Goal: Information Seeking & Learning: Learn about a topic

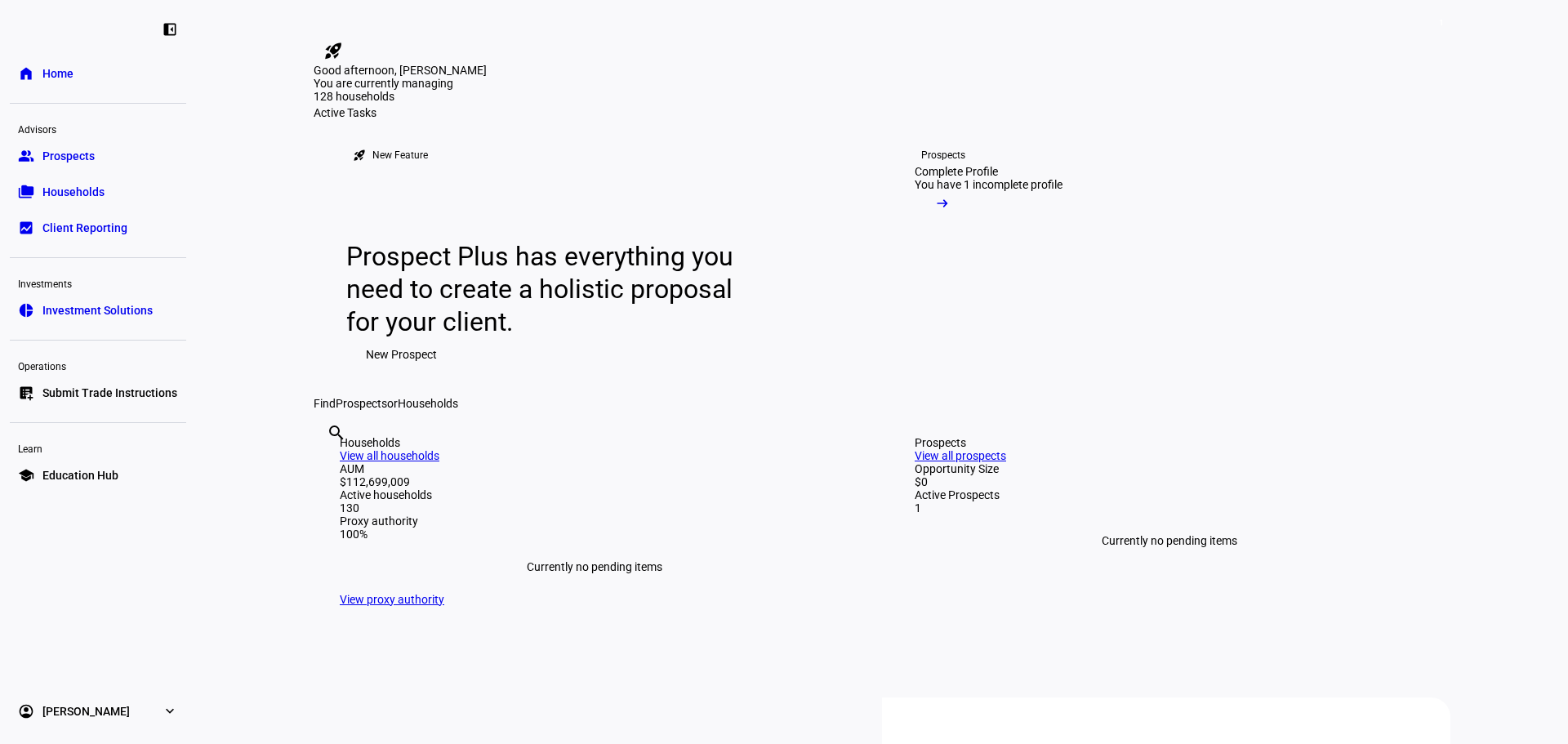
click at [51, 183] on link "folder_copy Households" at bounding box center [97, 191] width 176 height 32
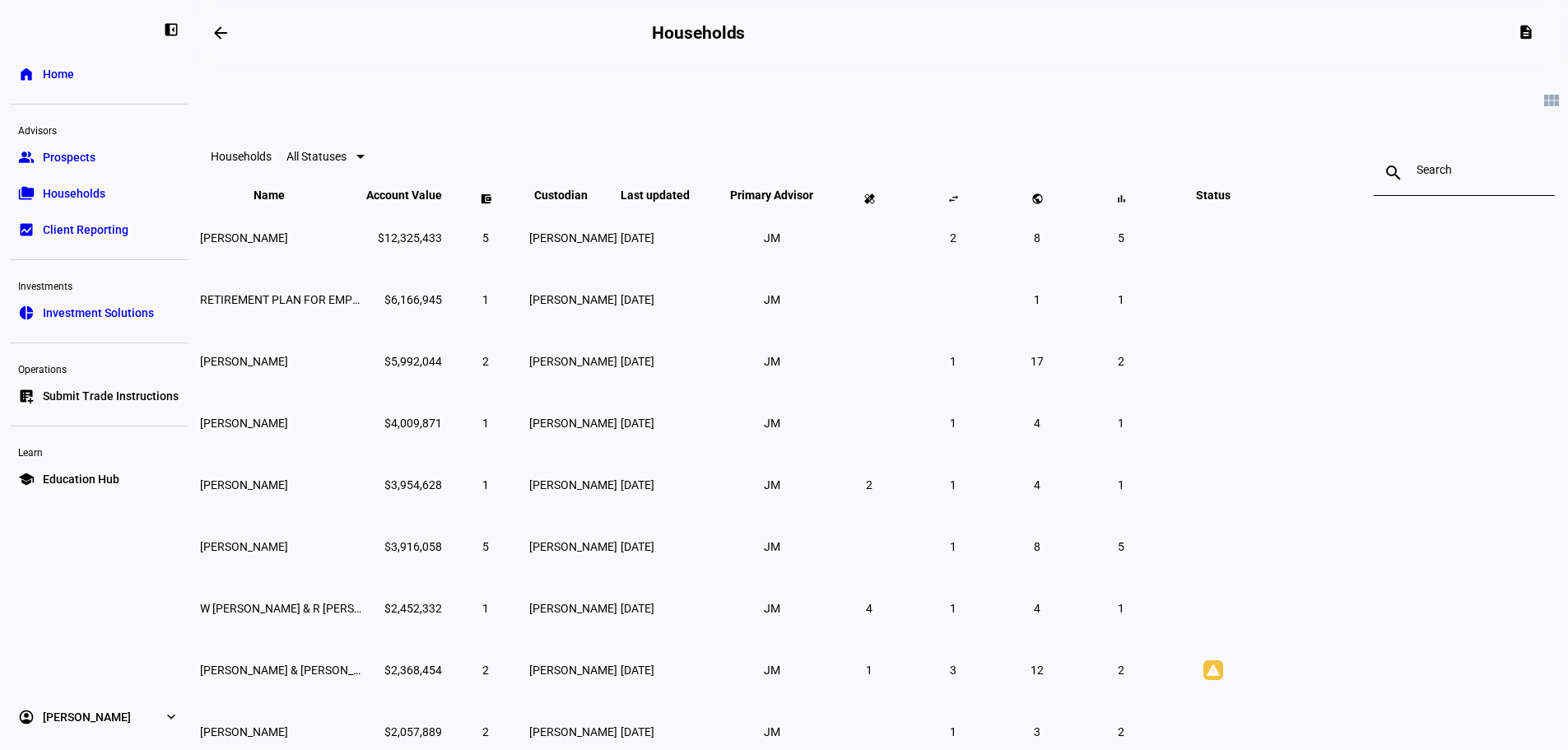
click at [1416, 177] on input at bounding box center [1464, 169] width 96 height 13
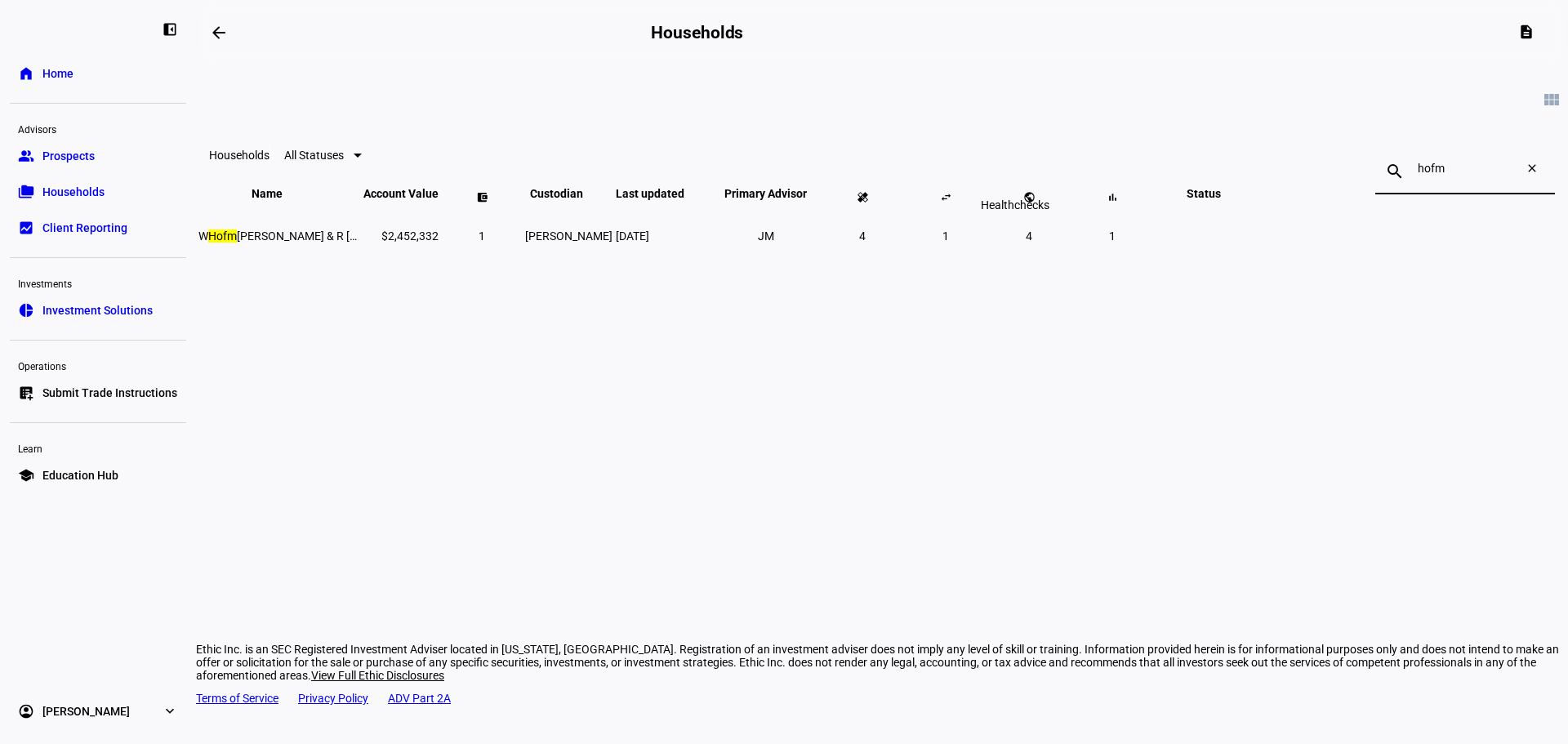
type input "hofm"
click at [882, 216] on span at bounding box center [862, 196] width 39 height 39
click at [870, 216] on span at bounding box center [850, 196] width 39 height 39
click at [866, 243] on span "4" at bounding box center [862, 236] width 7 height 13
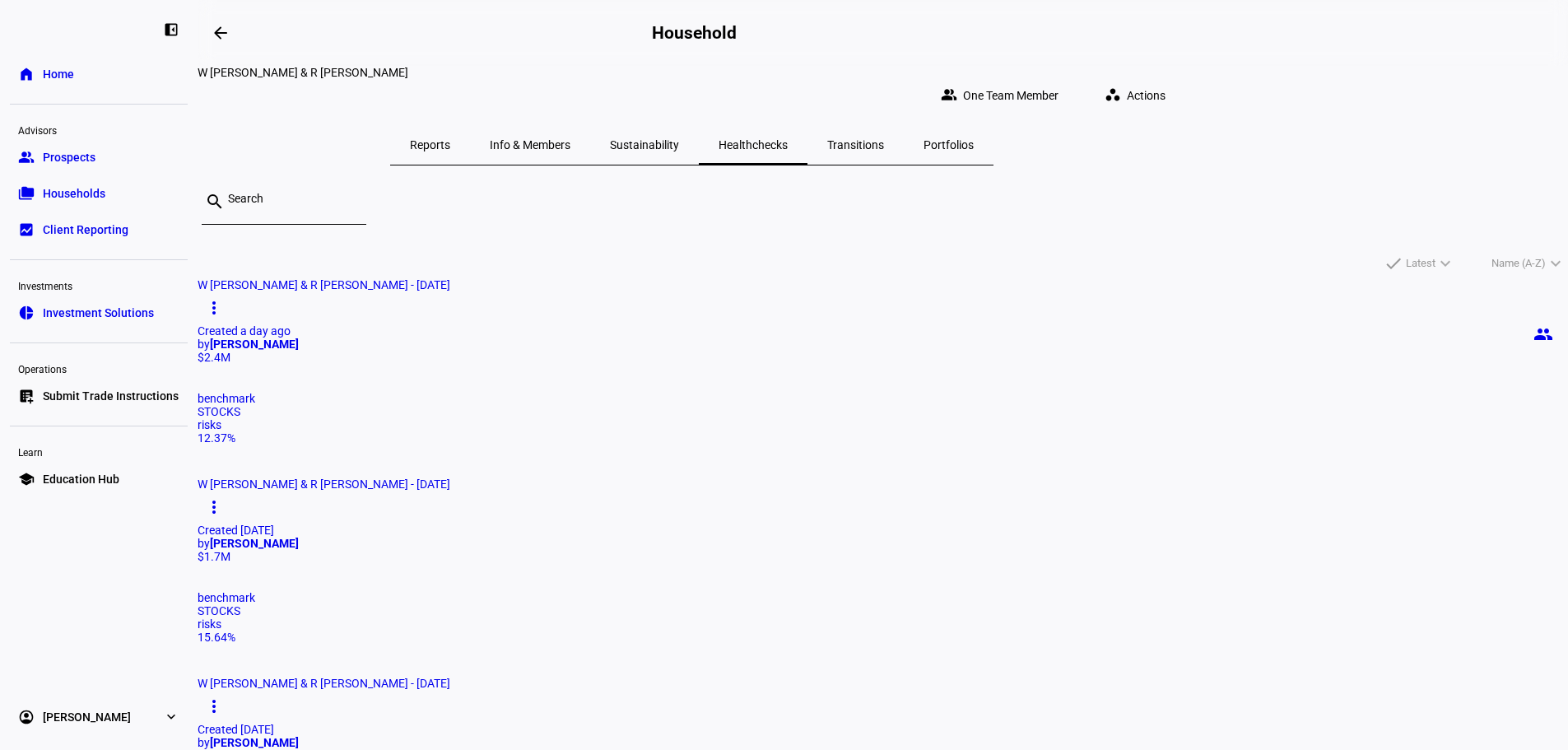
click at [505, 367] on mat-card "[PERSON_NAME] & R [PERSON_NAME] - [DATE] people more_vert Created a day ago by …" at bounding box center [882, 361] width 1370 height 166
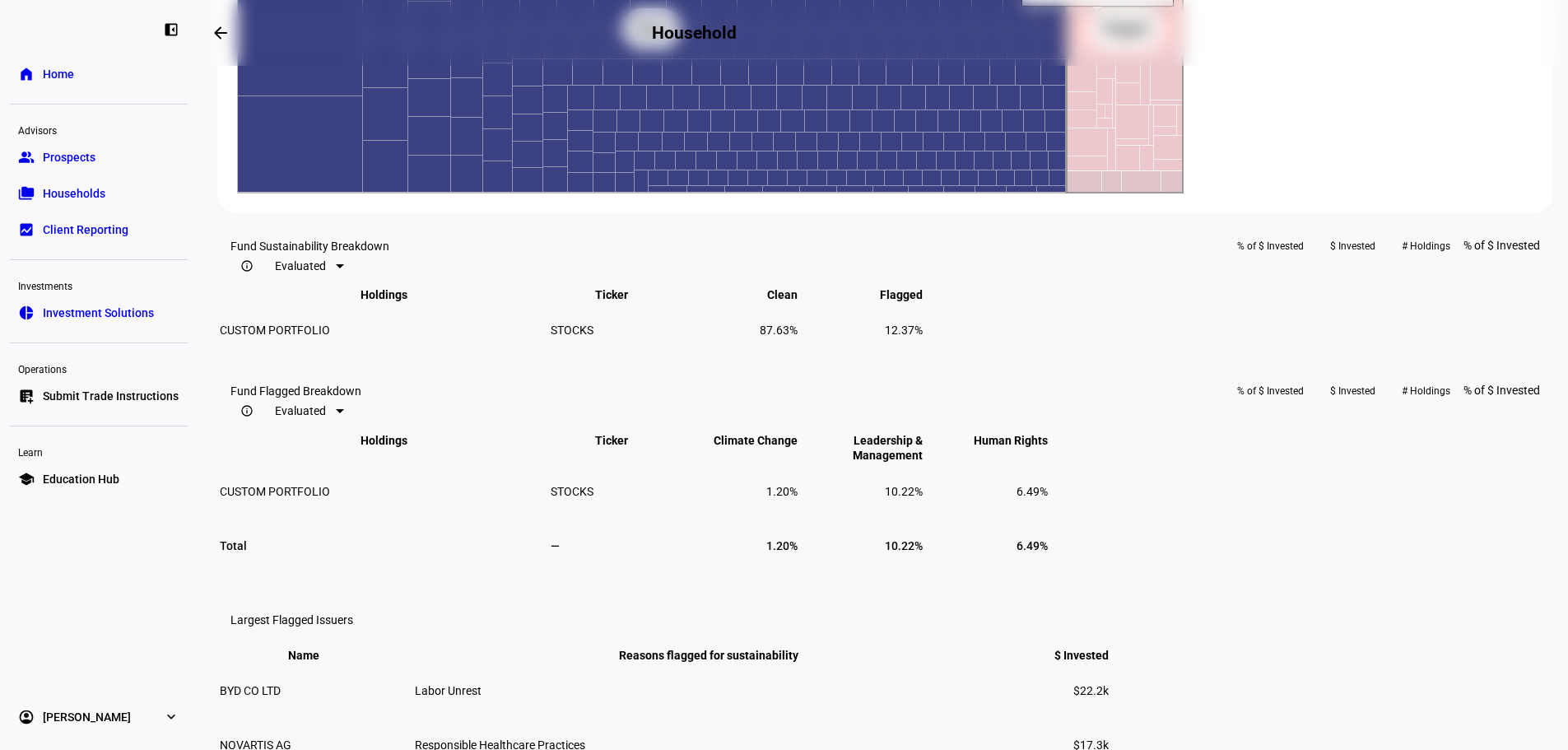
click at [1183, 194] on rect at bounding box center [1125, 28] width 117 height 329
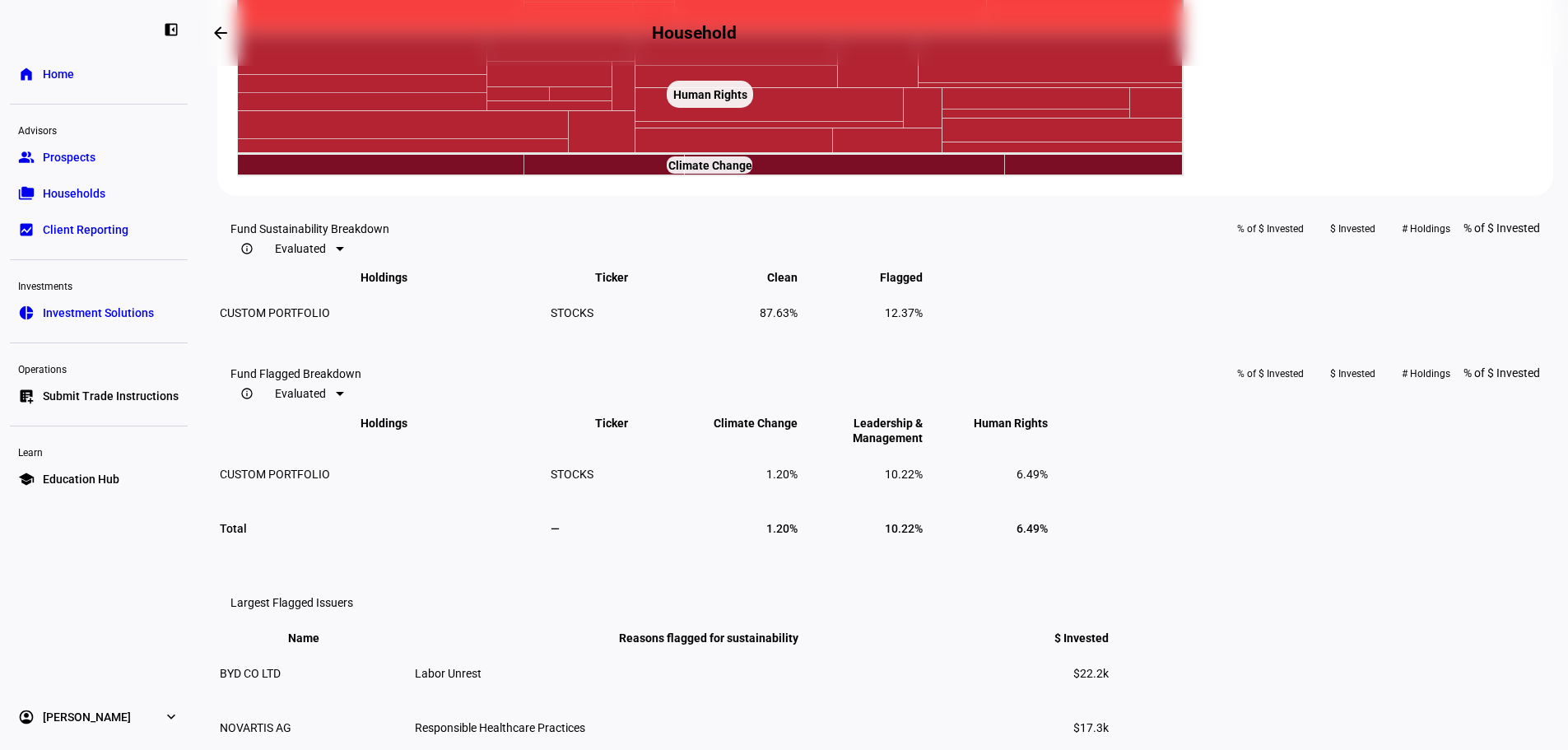
scroll to position [46, 0]
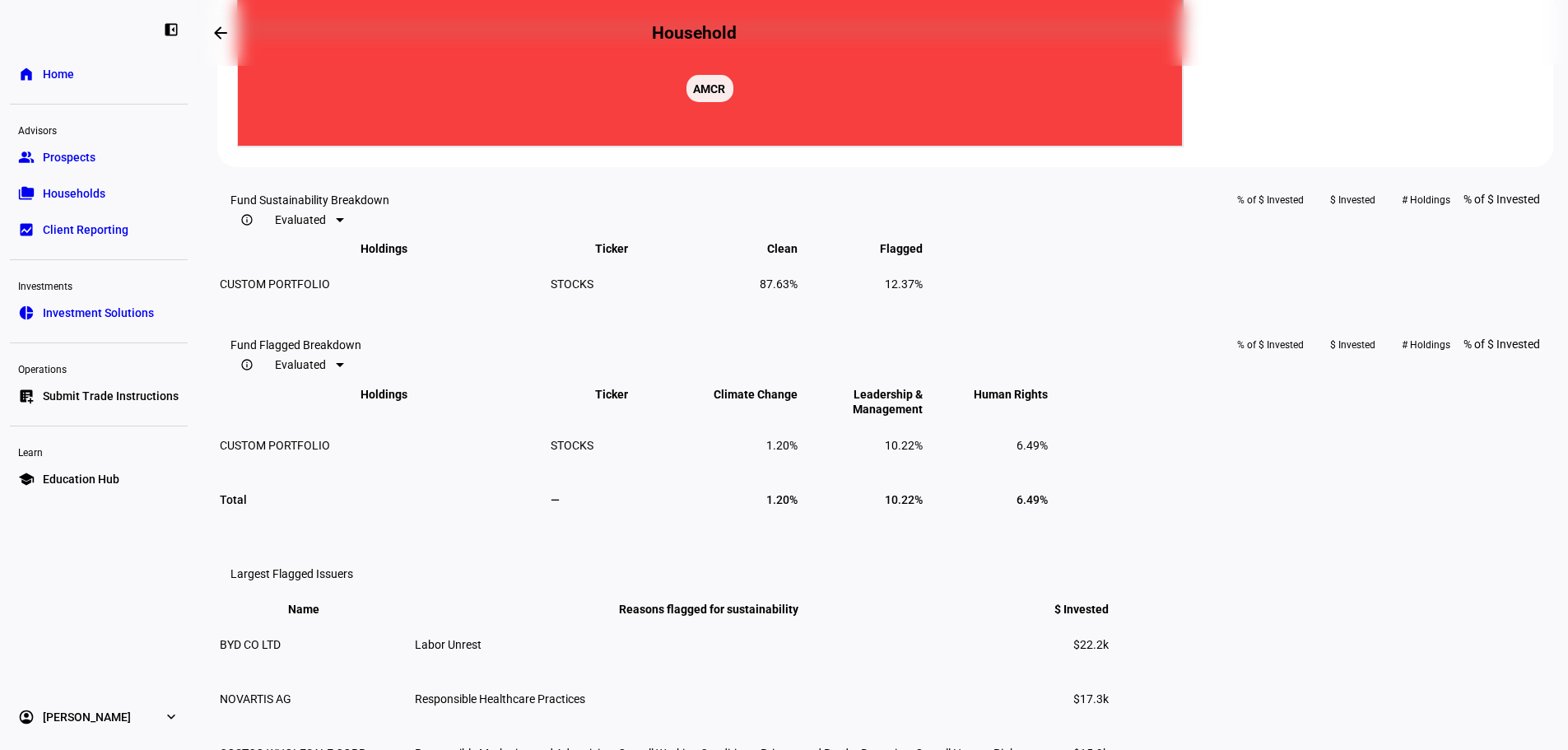
scroll to position [0, 0]
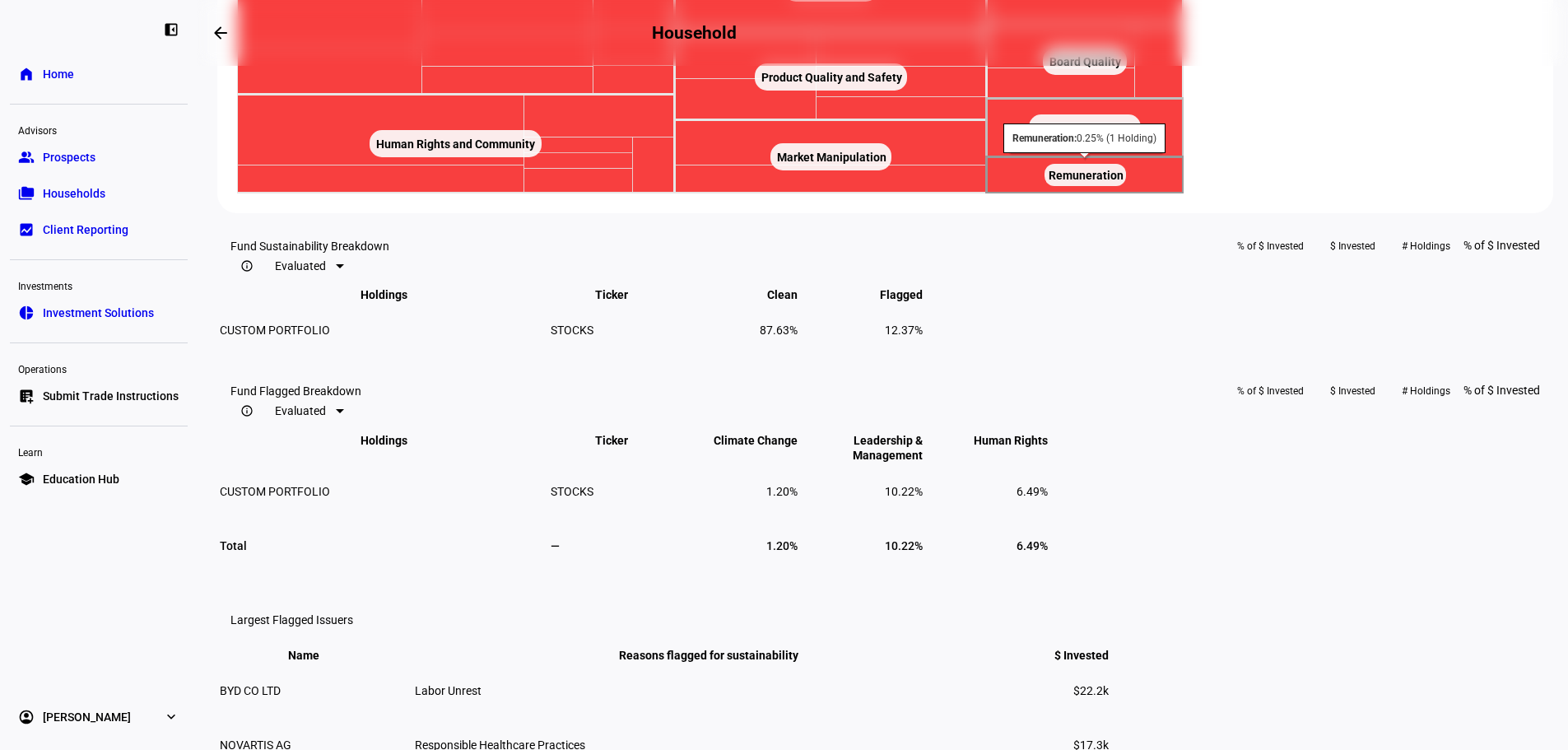
click at [1124, 182] on text "Remuneration ​ Remuneration" at bounding box center [1086, 175] width 75 height 13
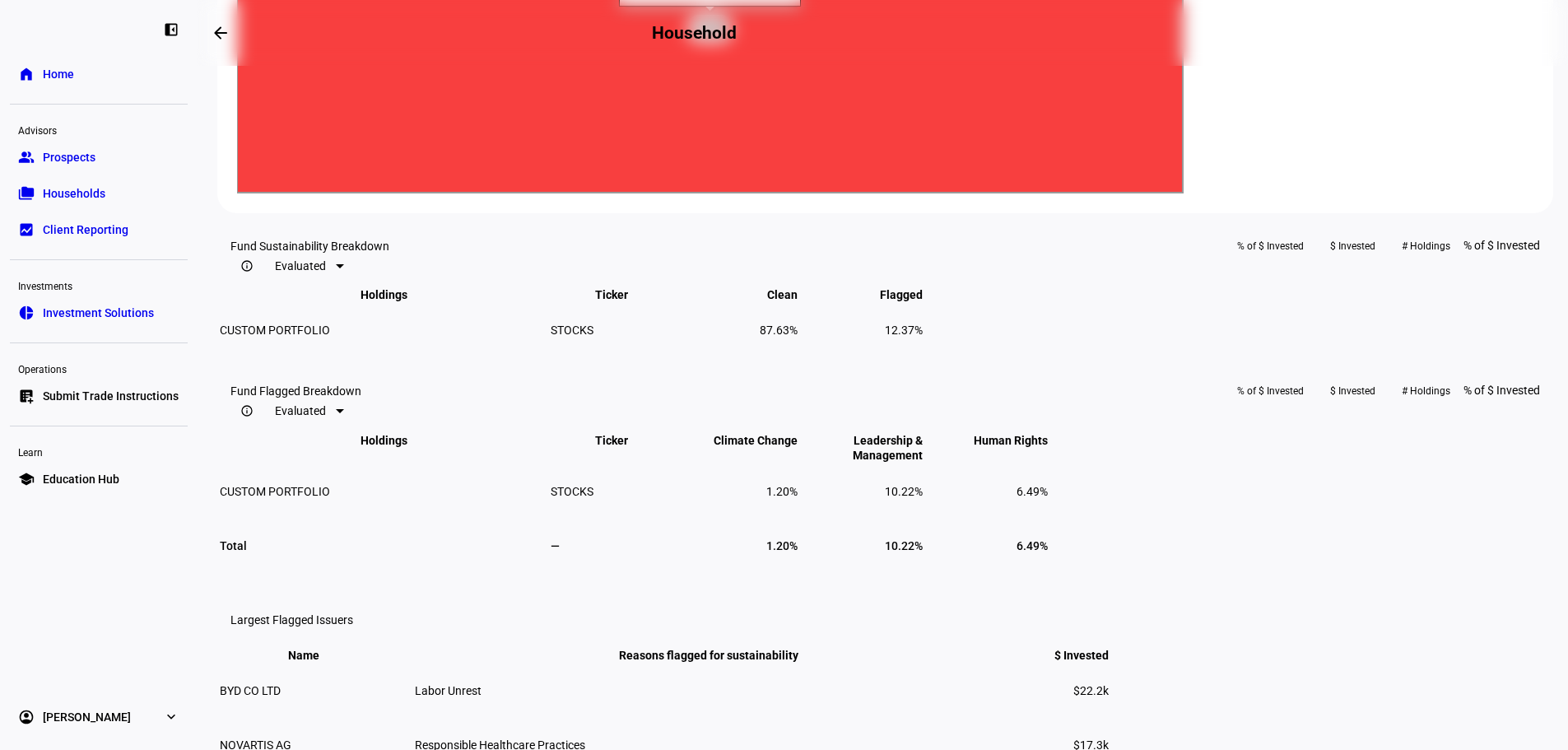
click at [1183, 72] on rect at bounding box center [710, 28] width 946 height 329
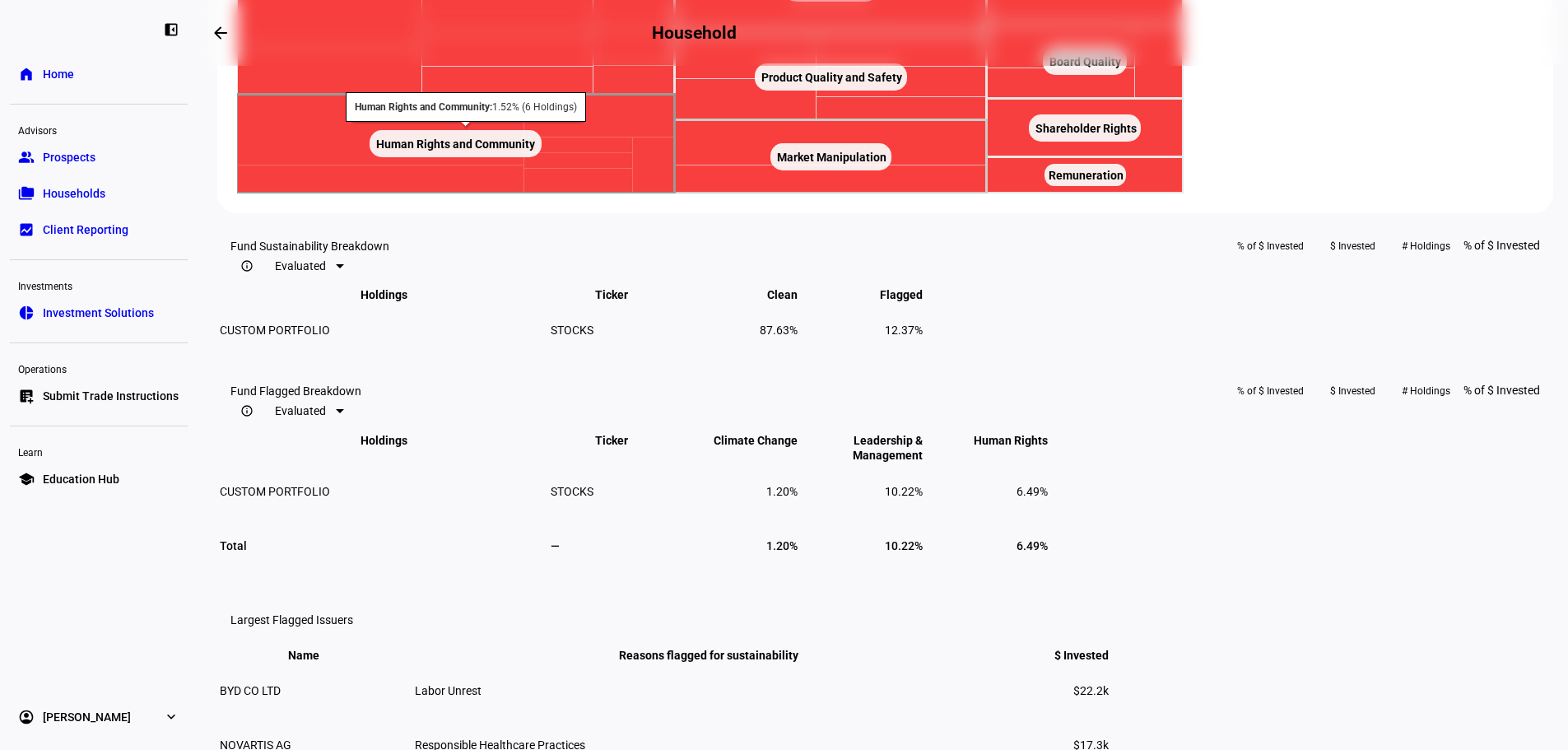
click at [673, 194] on rect at bounding box center [456, 144] width 437 height 99
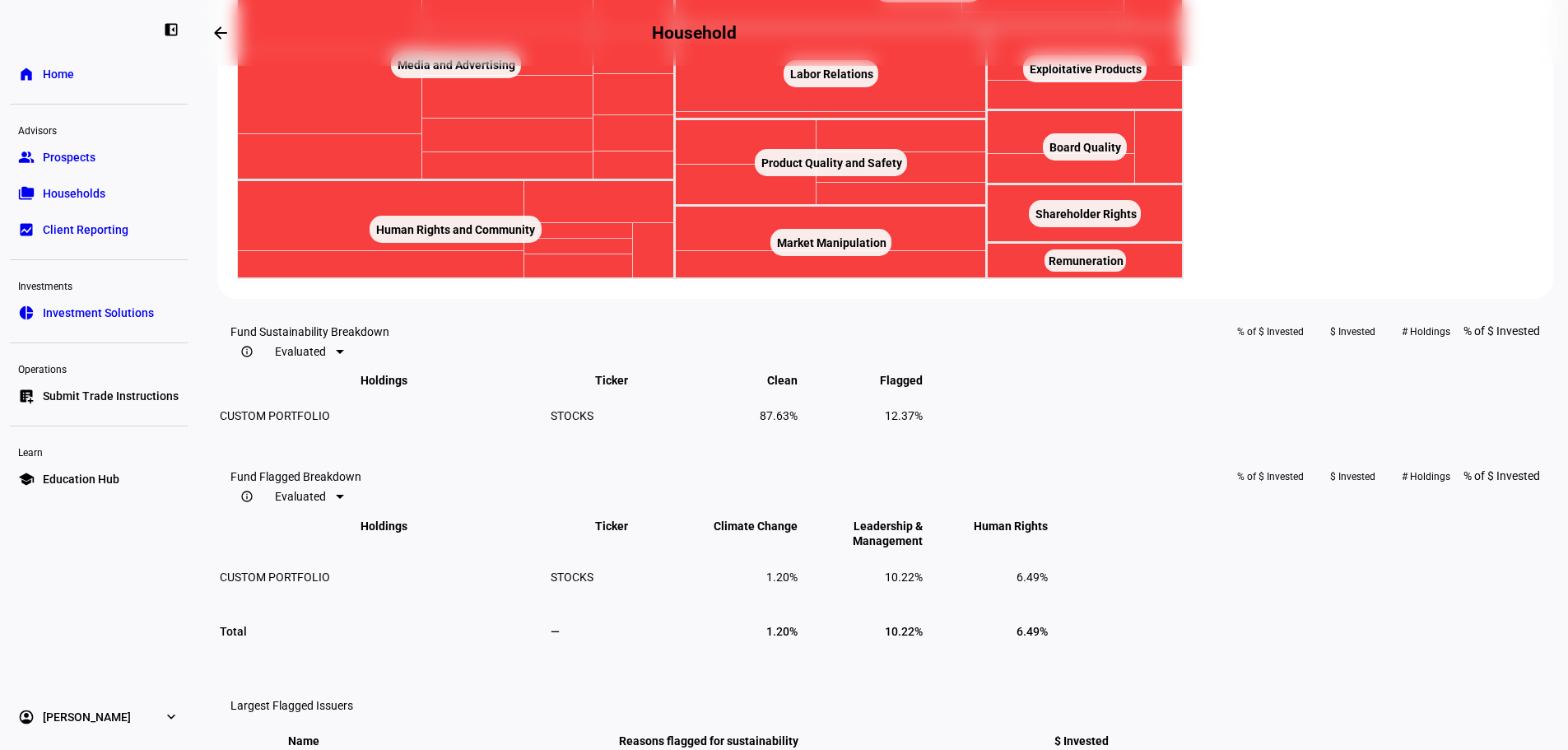
scroll to position [960, 0]
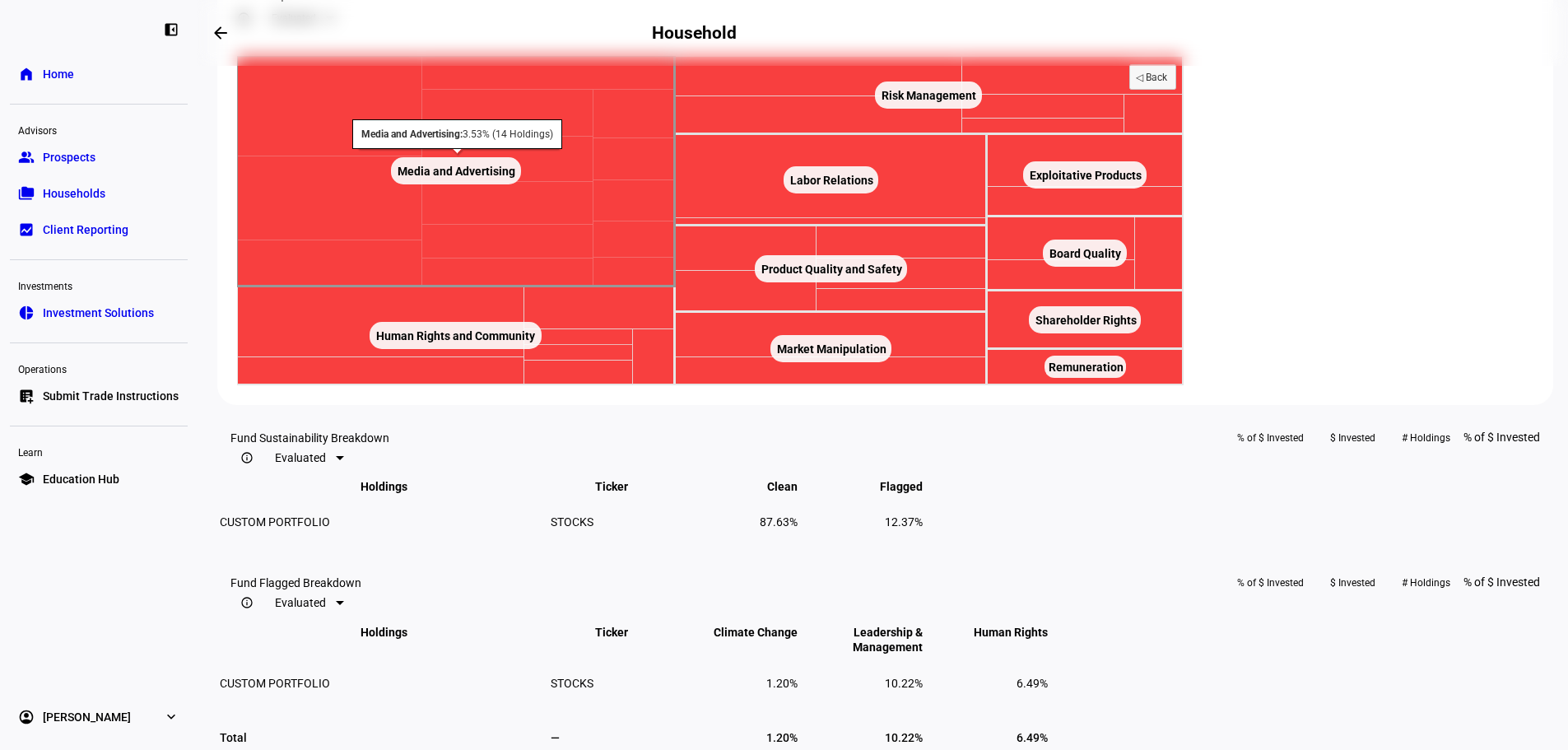
click at [515, 177] on text "Media and Advertising ​ Media and Advertising" at bounding box center [456, 170] width 118 height 13
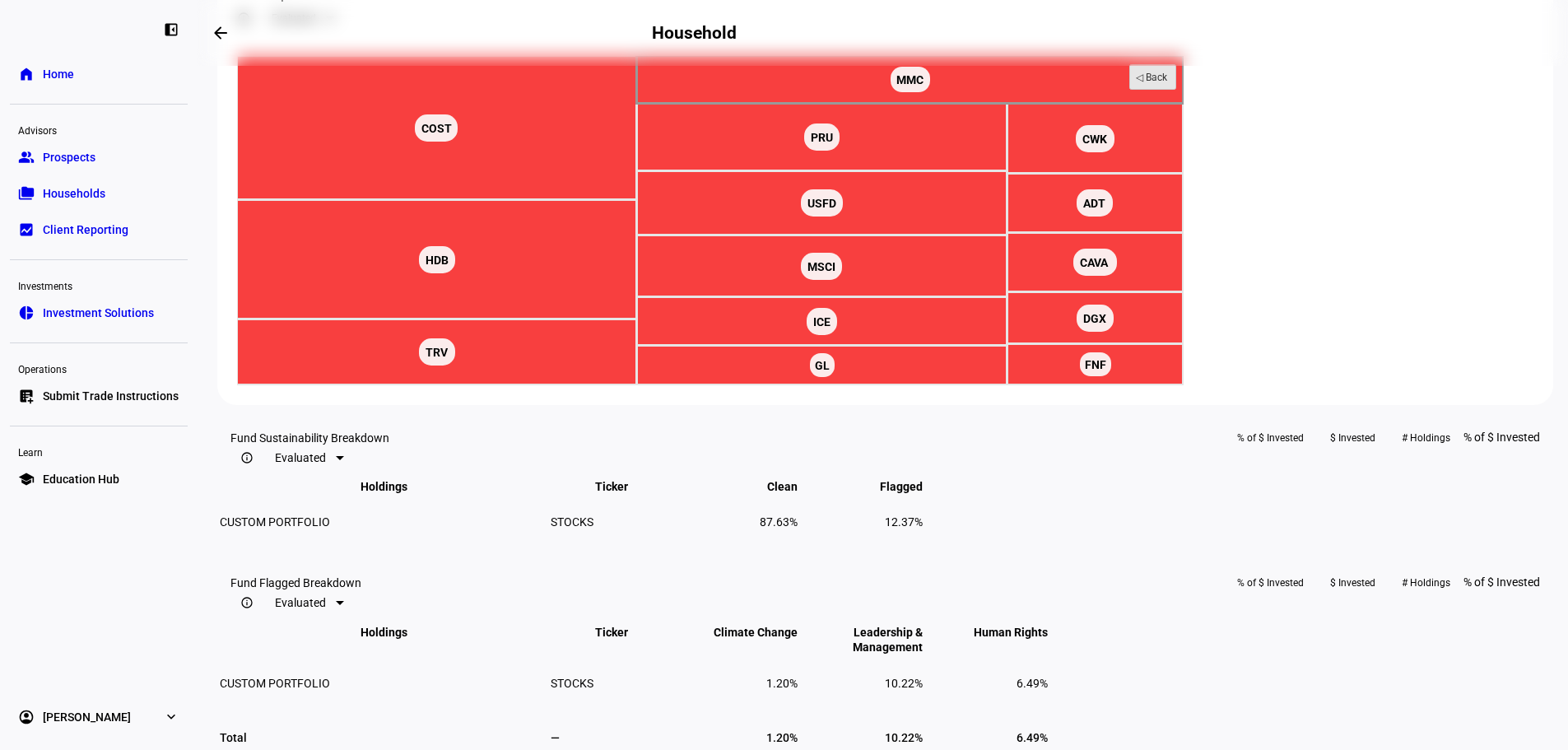
click at [1176, 90] on rect at bounding box center [1153, 77] width 46 height 25
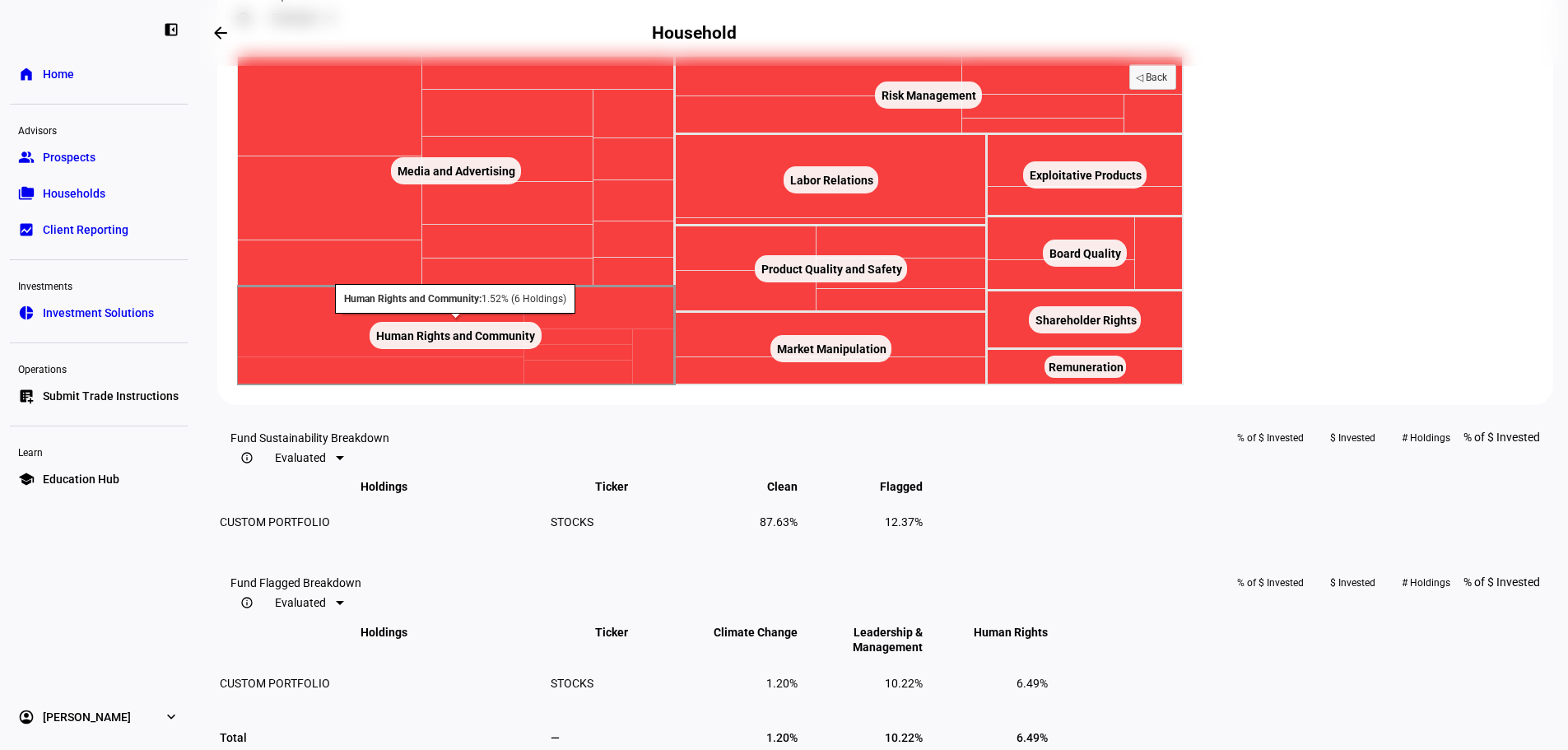
click at [542, 349] on rect at bounding box center [456, 336] width 172 height 28
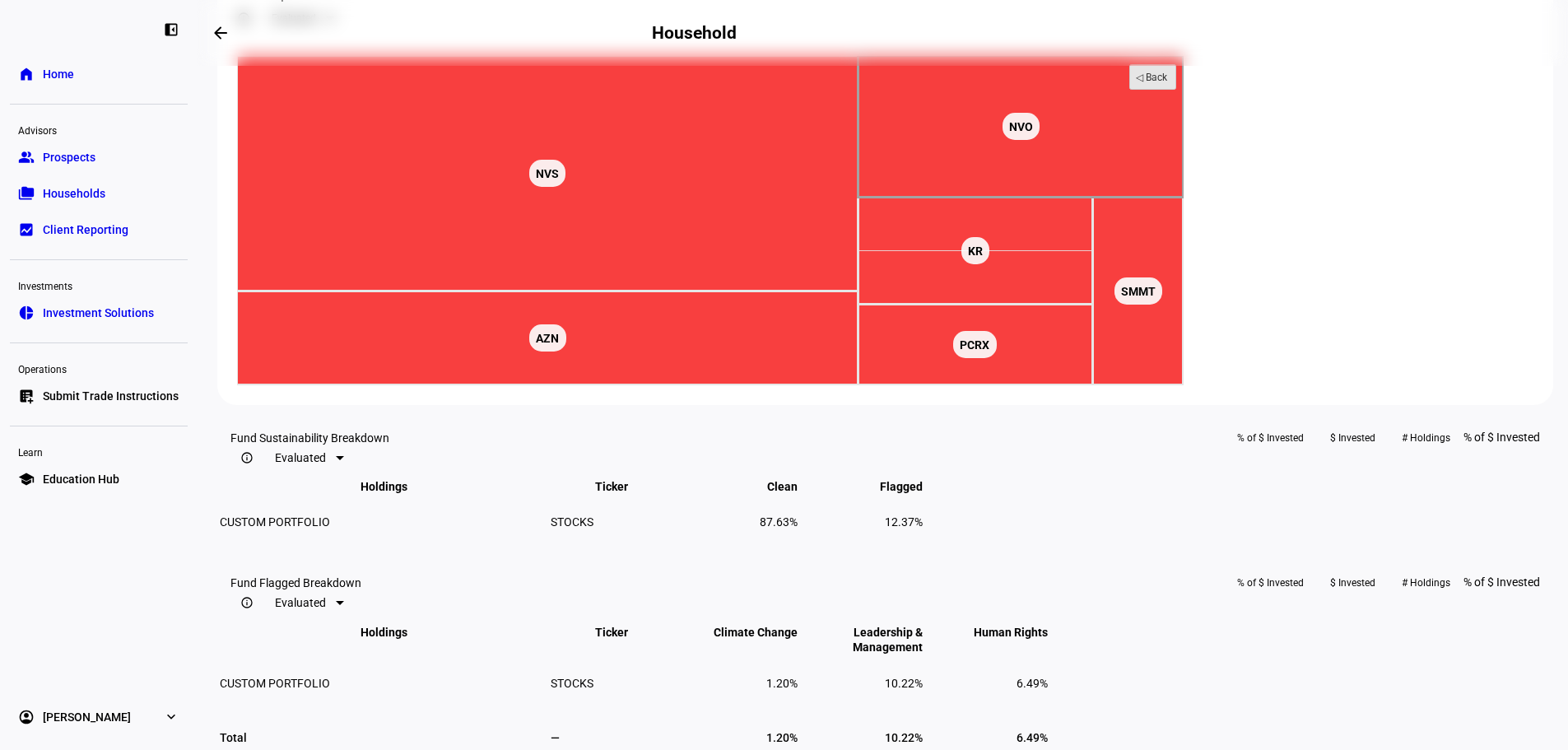
click at [1168, 84] on text "◁ Back" at bounding box center [1151, 77] width 32 height 11
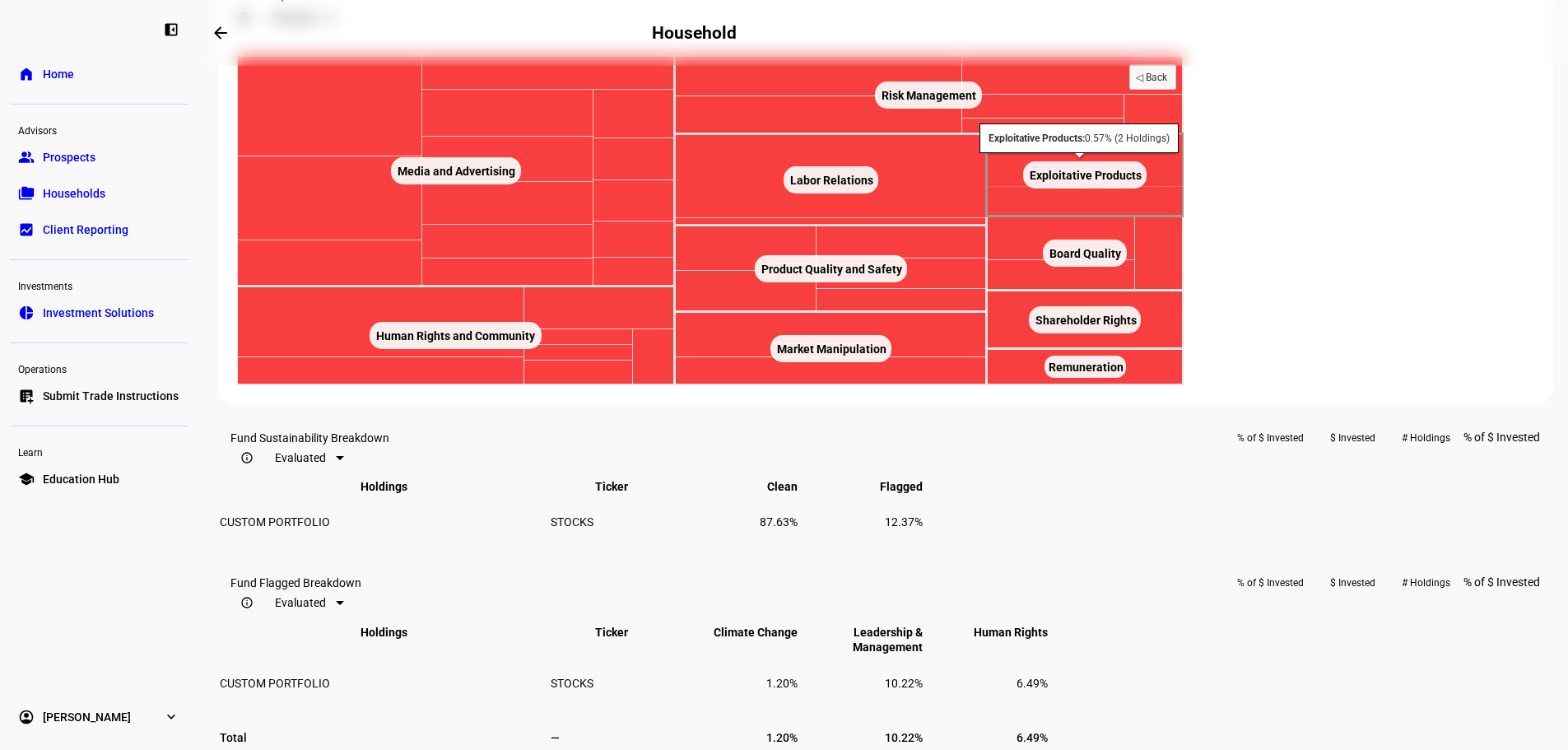
click at [1183, 216] on rect at bounding box center [1085, 176] width 196 height 83
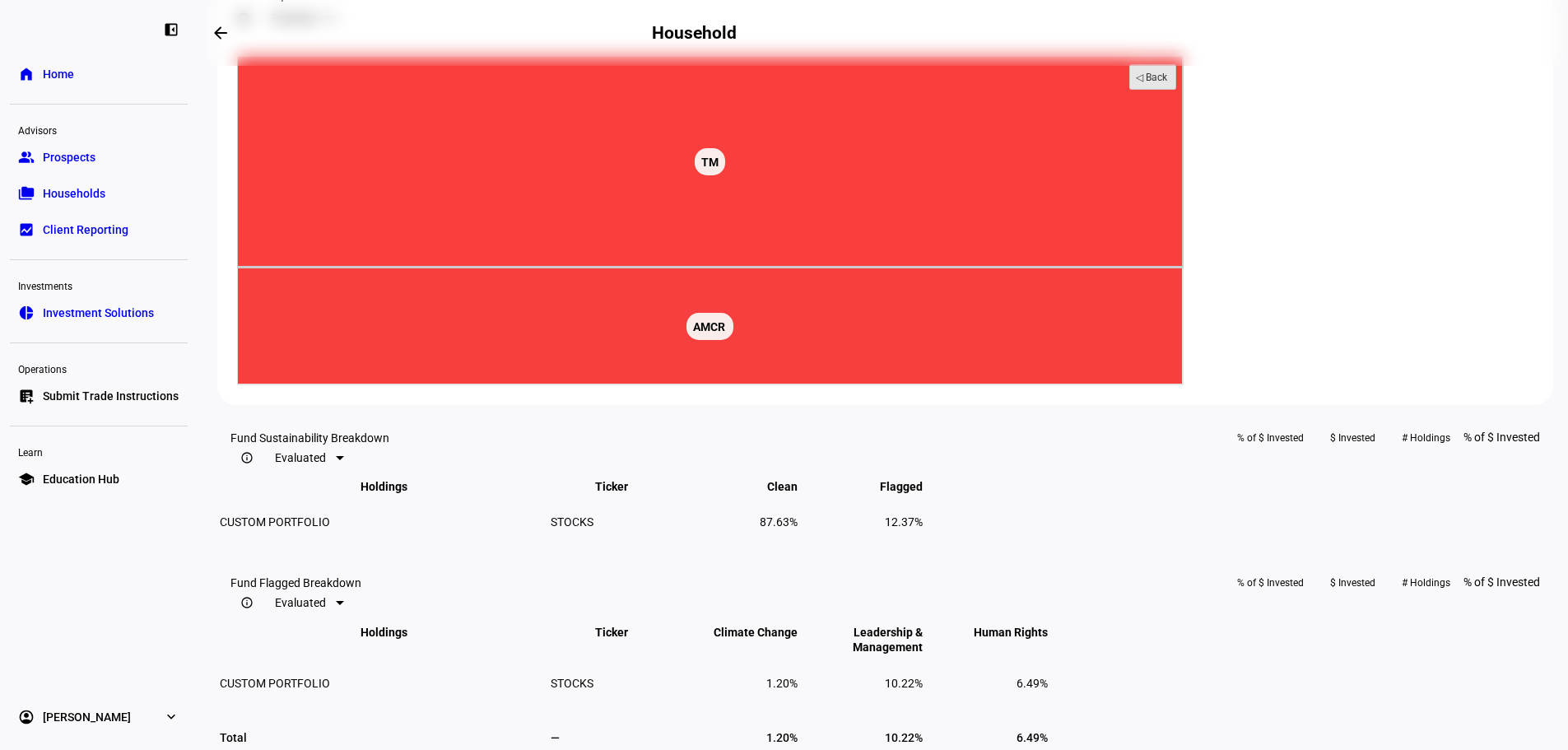
click at [1168, 84] on text "◁ Back" at bounding box center [1151, 77] width 32 height 11
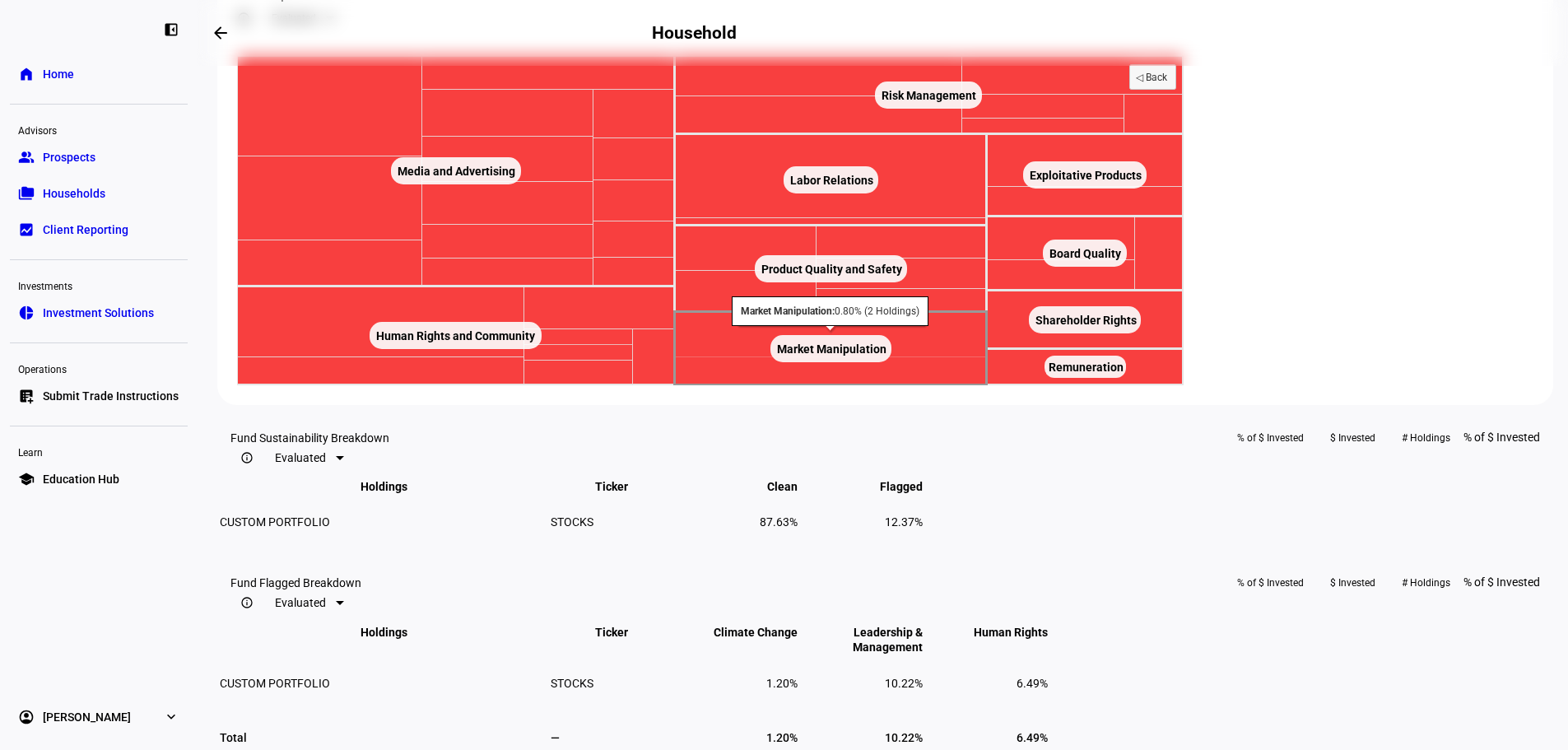
click at [891, 363] on rect at bounding box center [831, 349] width 121 height 28
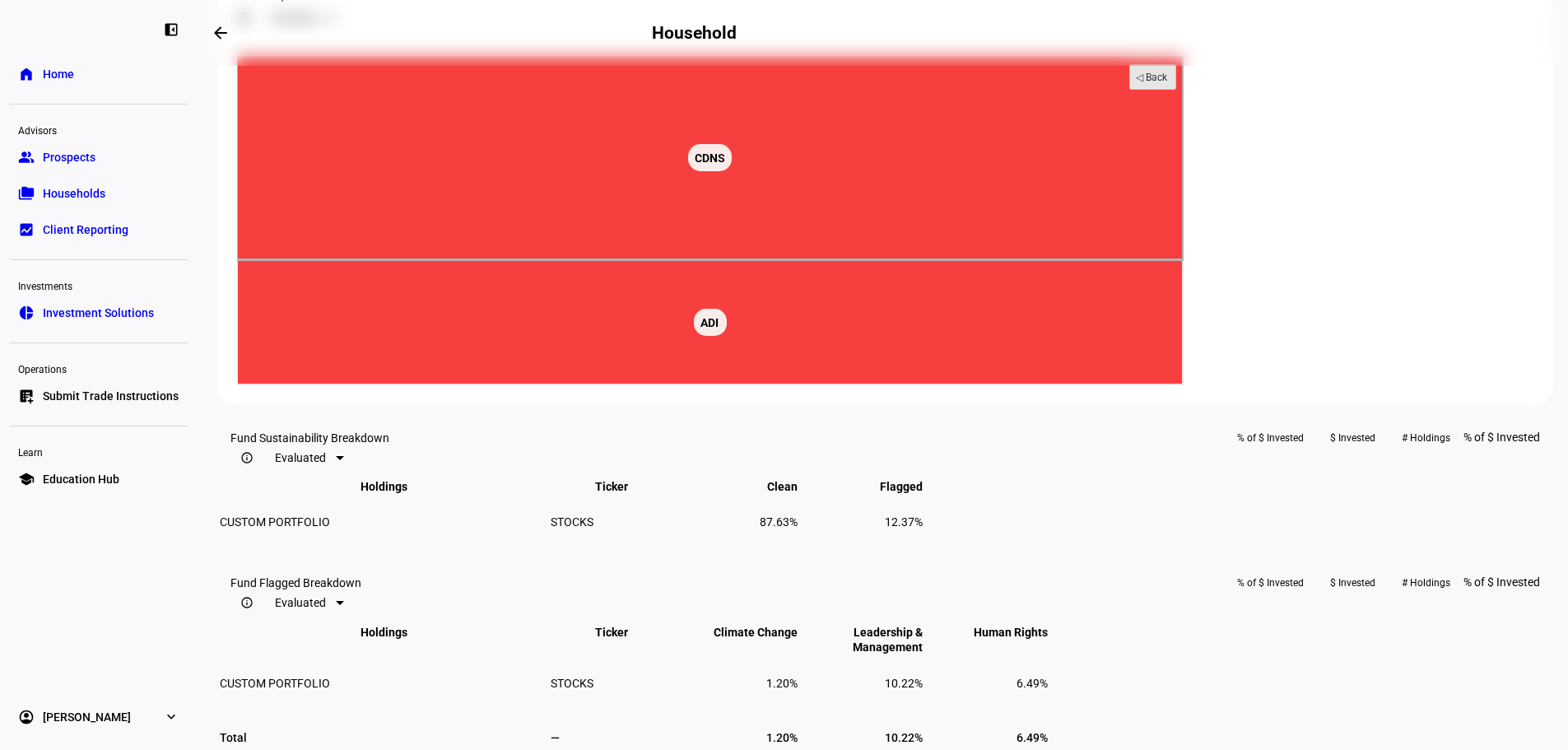
click at [1168, 84] on text "◁ Back" at bounding box center [1151, 77] width 32 height 11
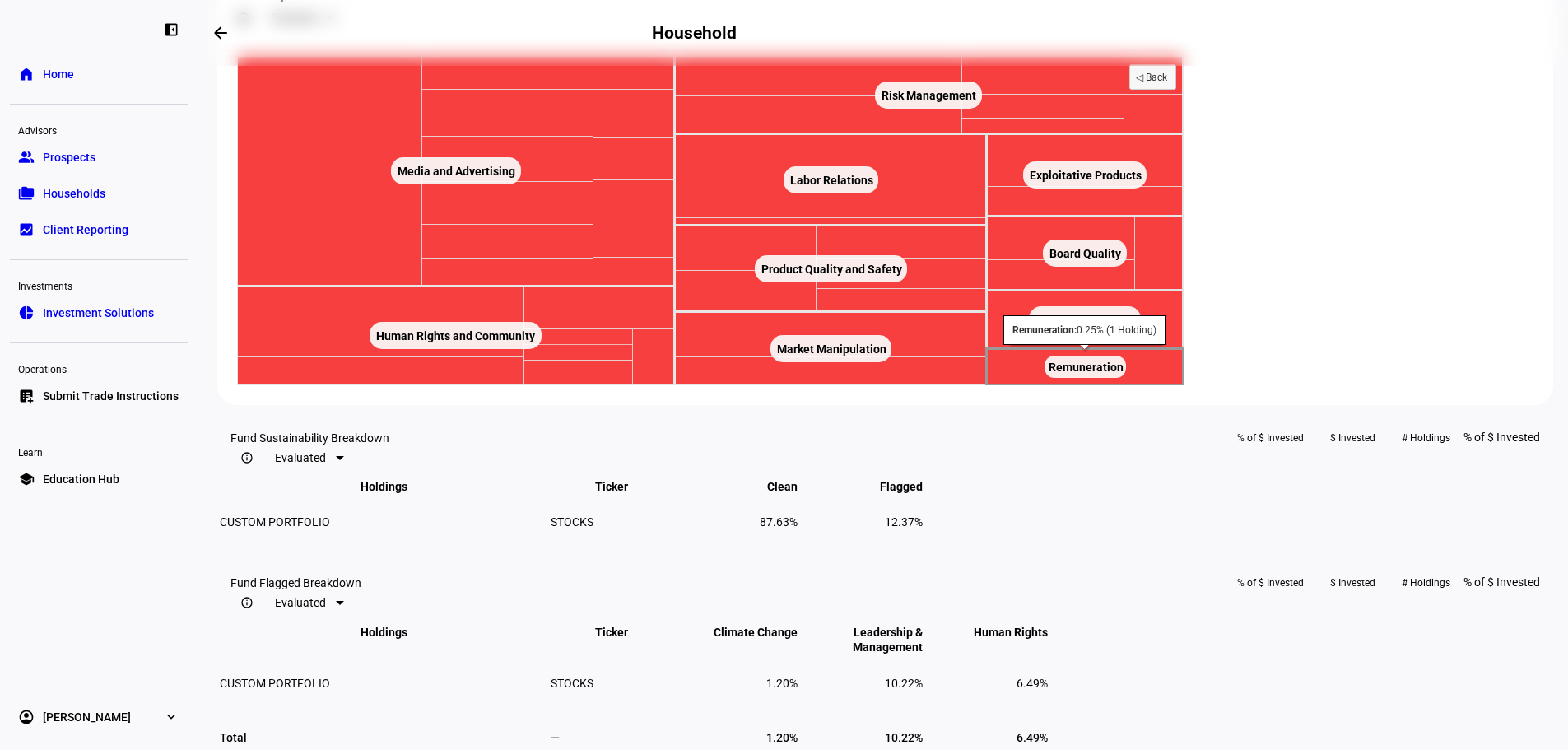
click at [1124, 374] on text "Remuneration ​ Remuneration" at bounding box center [1086, 367] width 75 height 13
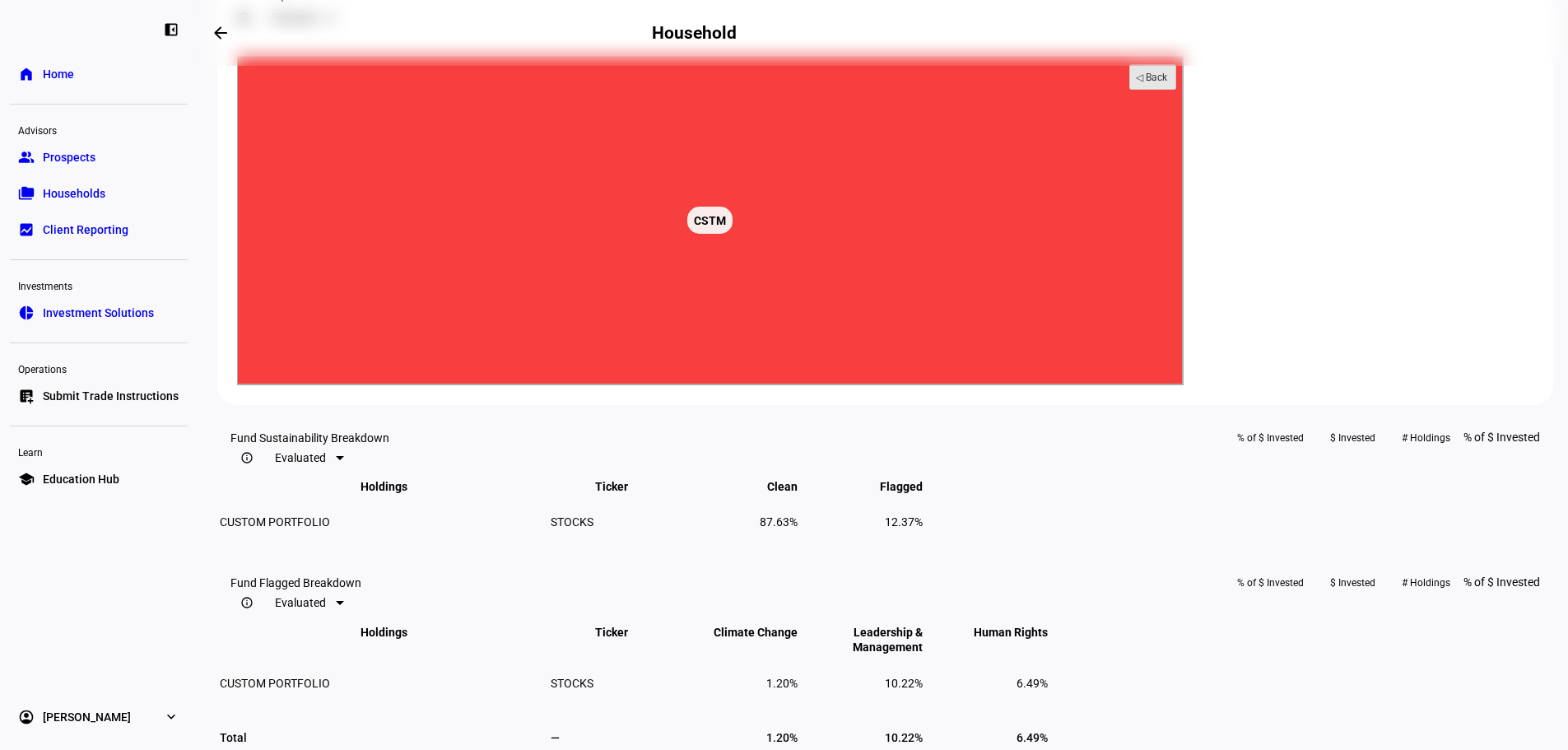
click at [1168, 84] on text "◁ Back" at bounding box center [1151, 77] width 32 height 11
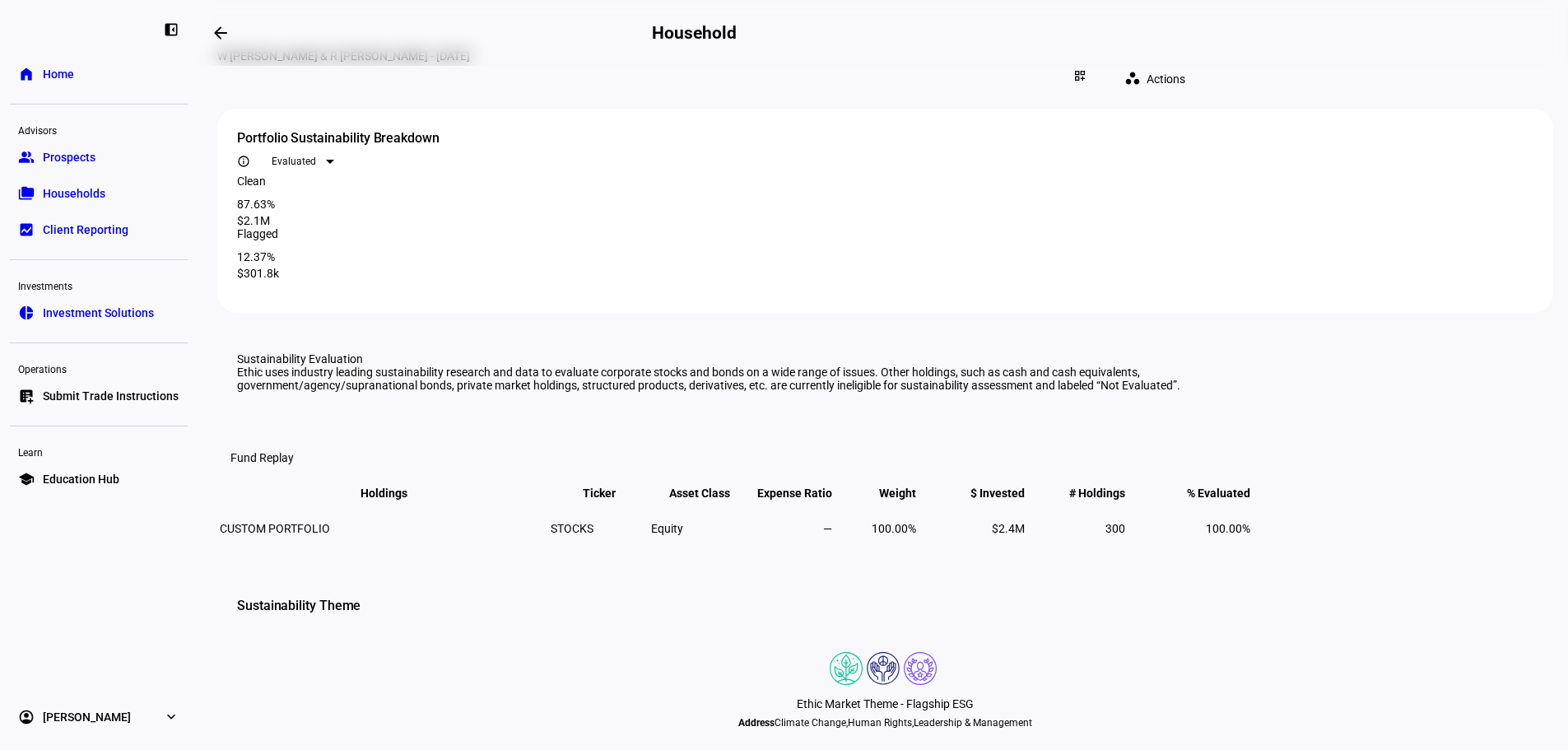
scroll to position [0, 0]
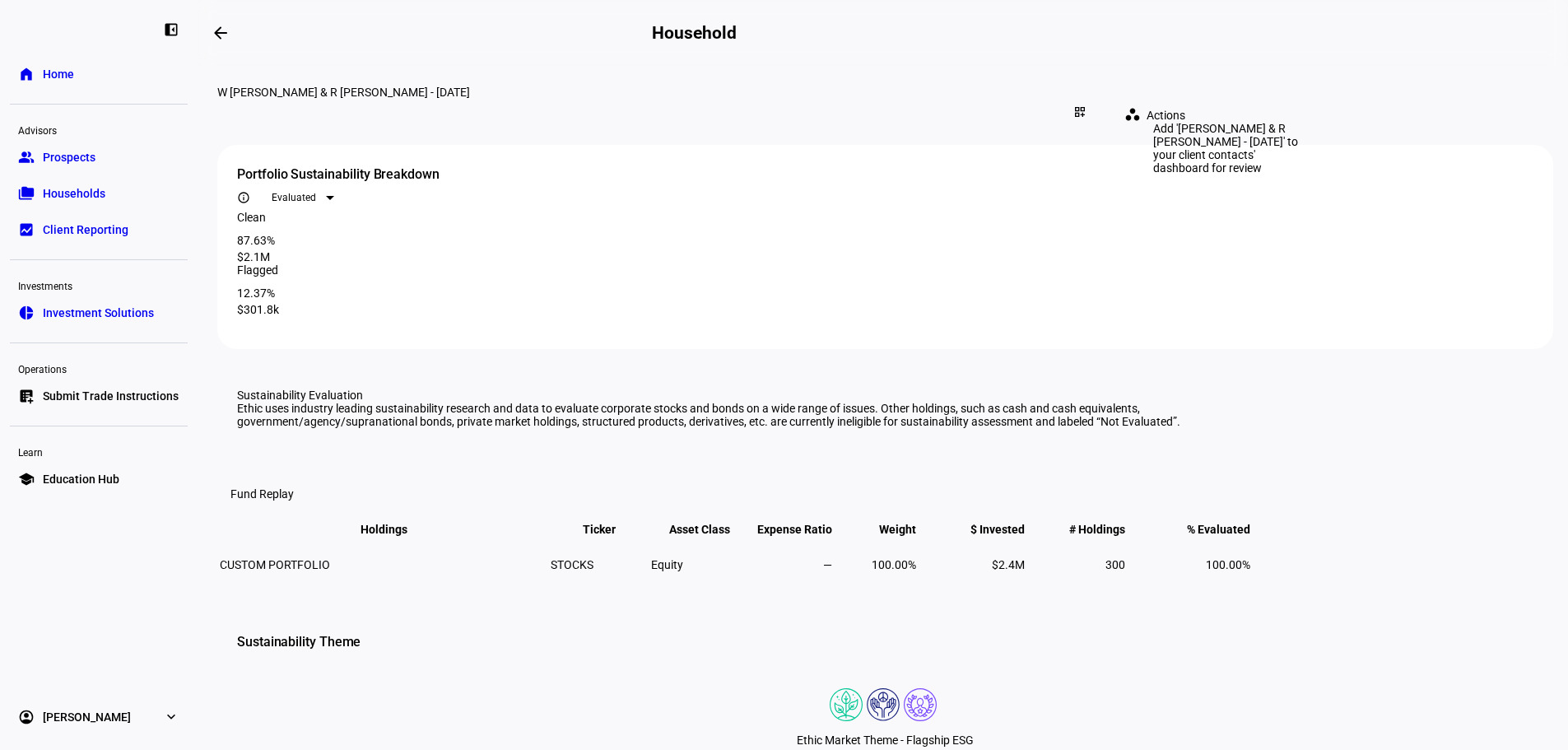
click at [1087, 105] on mat-icon "dashboard_customize" at bounding box center [1079, 111] width 13 height 13
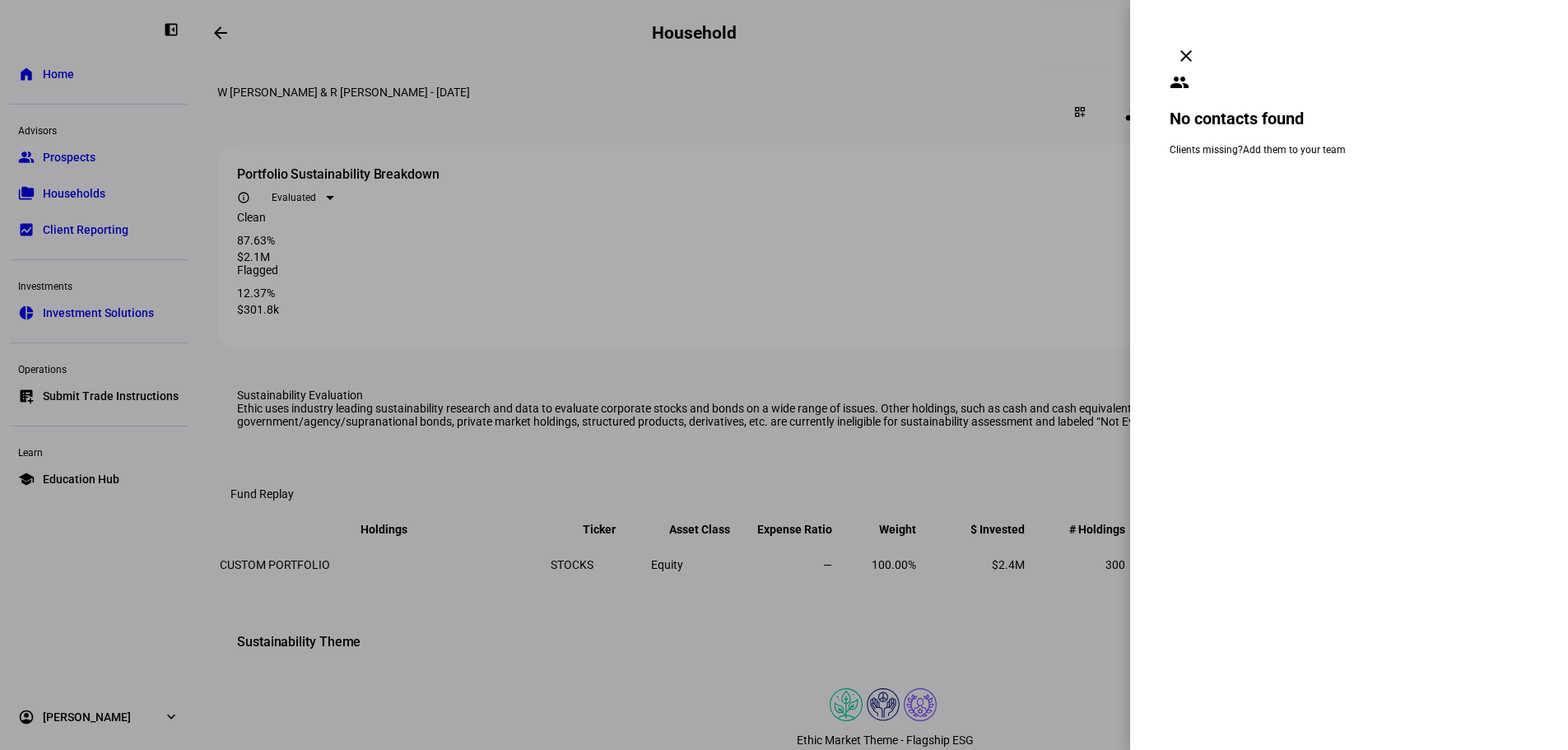
click at [1250, 144] on link "Add them to your team" at bounding box center [1293, 149] width 102 height 11
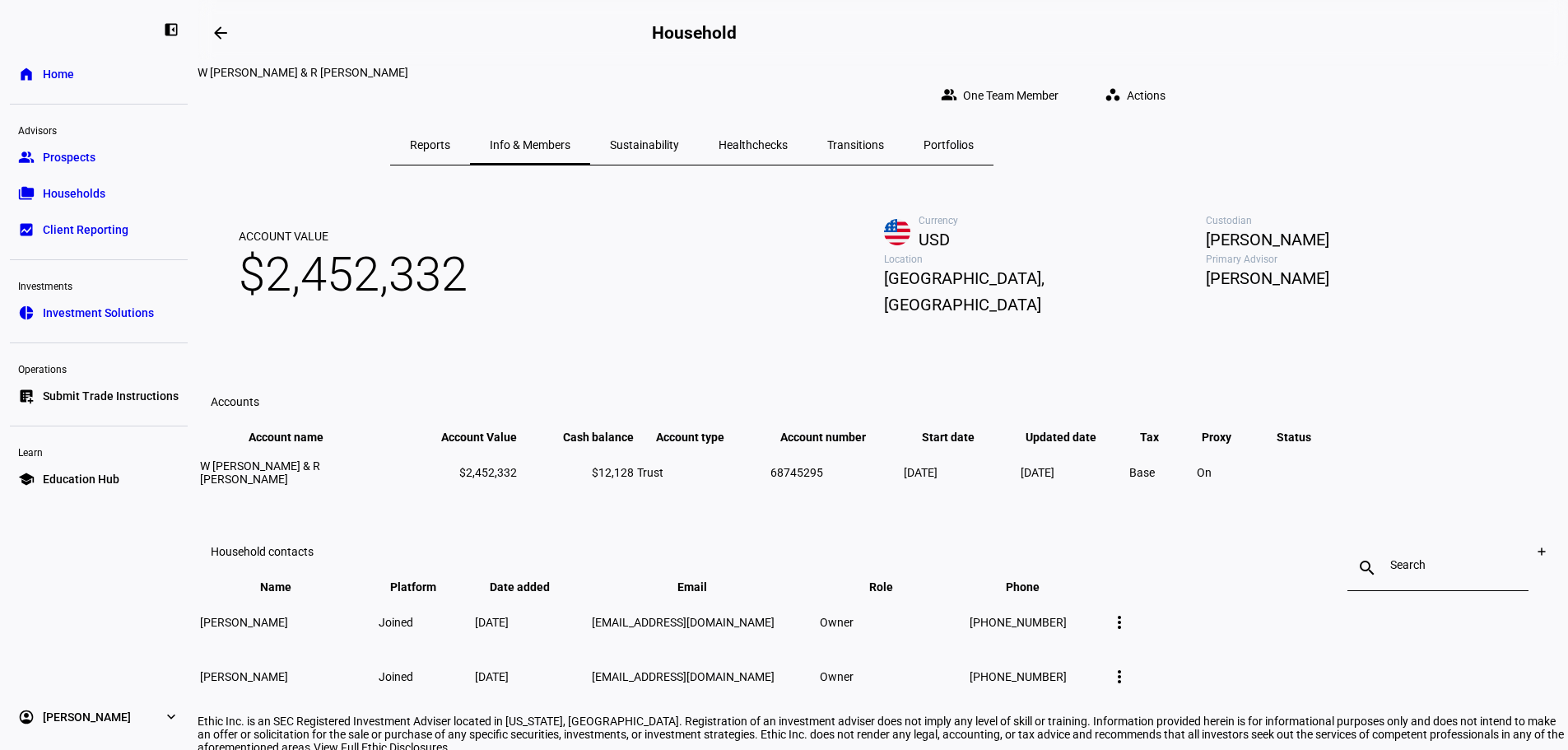
click at [788, 139] on span "Healthchecks" at bounding box center [753, 145] width 69 height 11
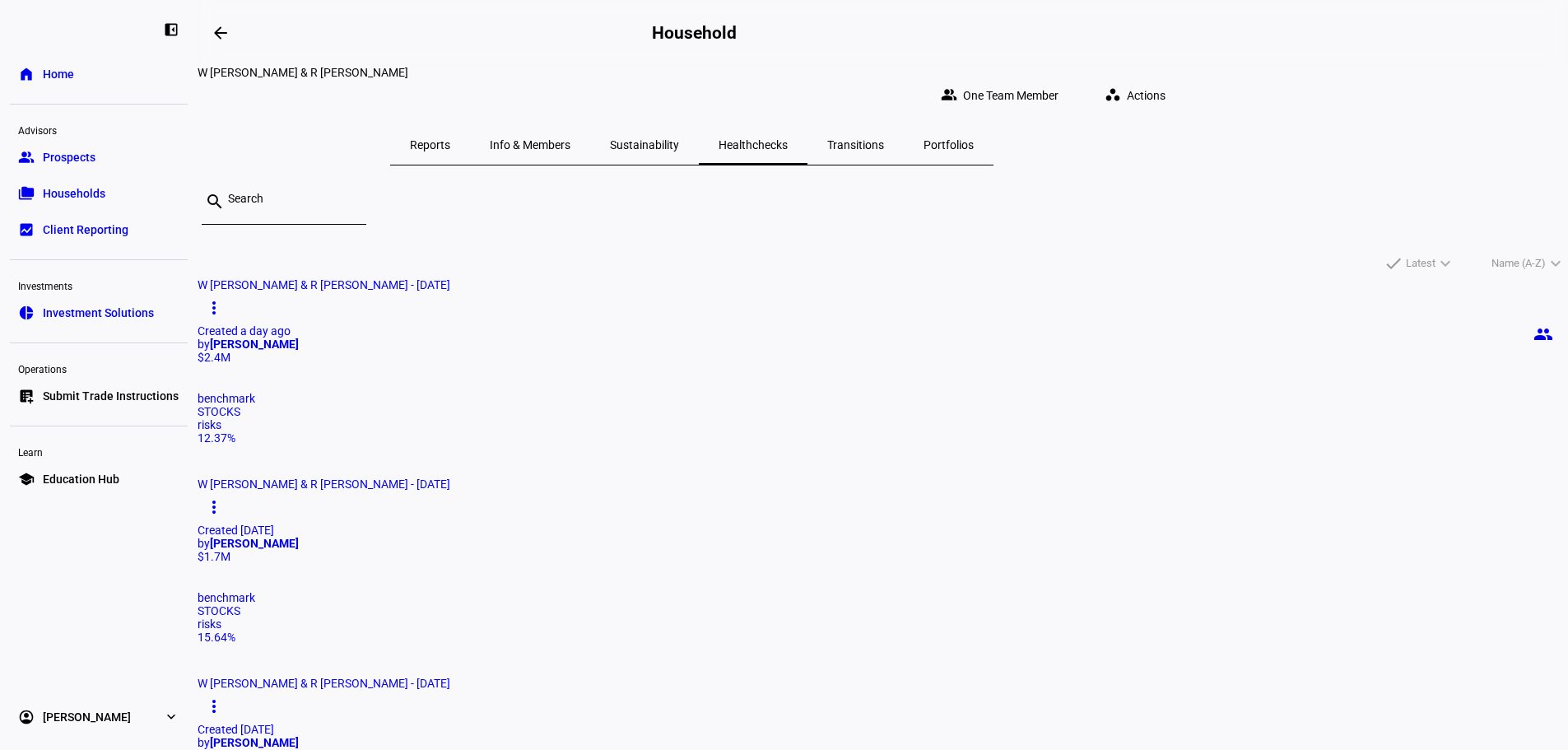
click at [939, 549] on div "$1.7M" at bounding box center [882, 555] width 1370 height 13
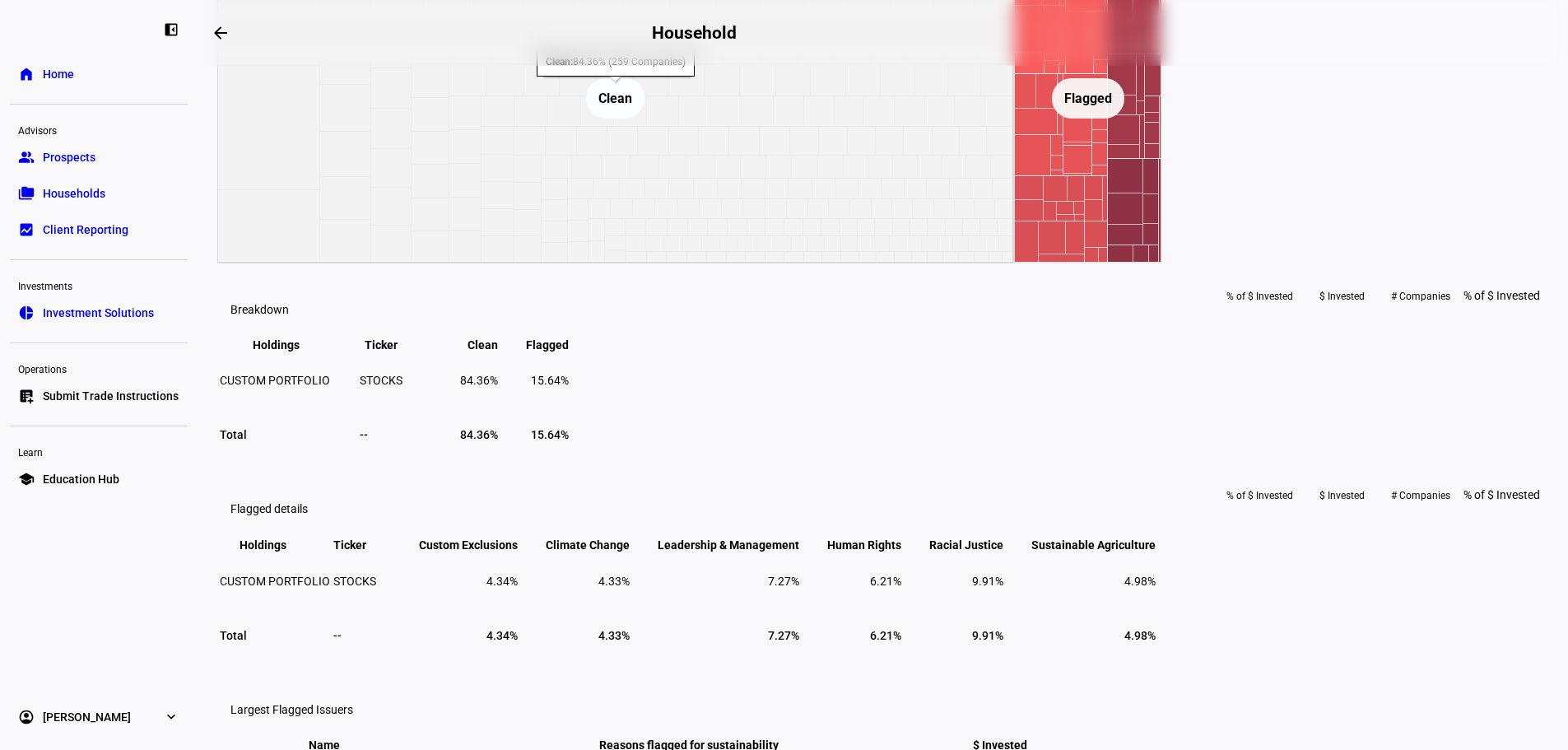
scroll to position [768, 0]
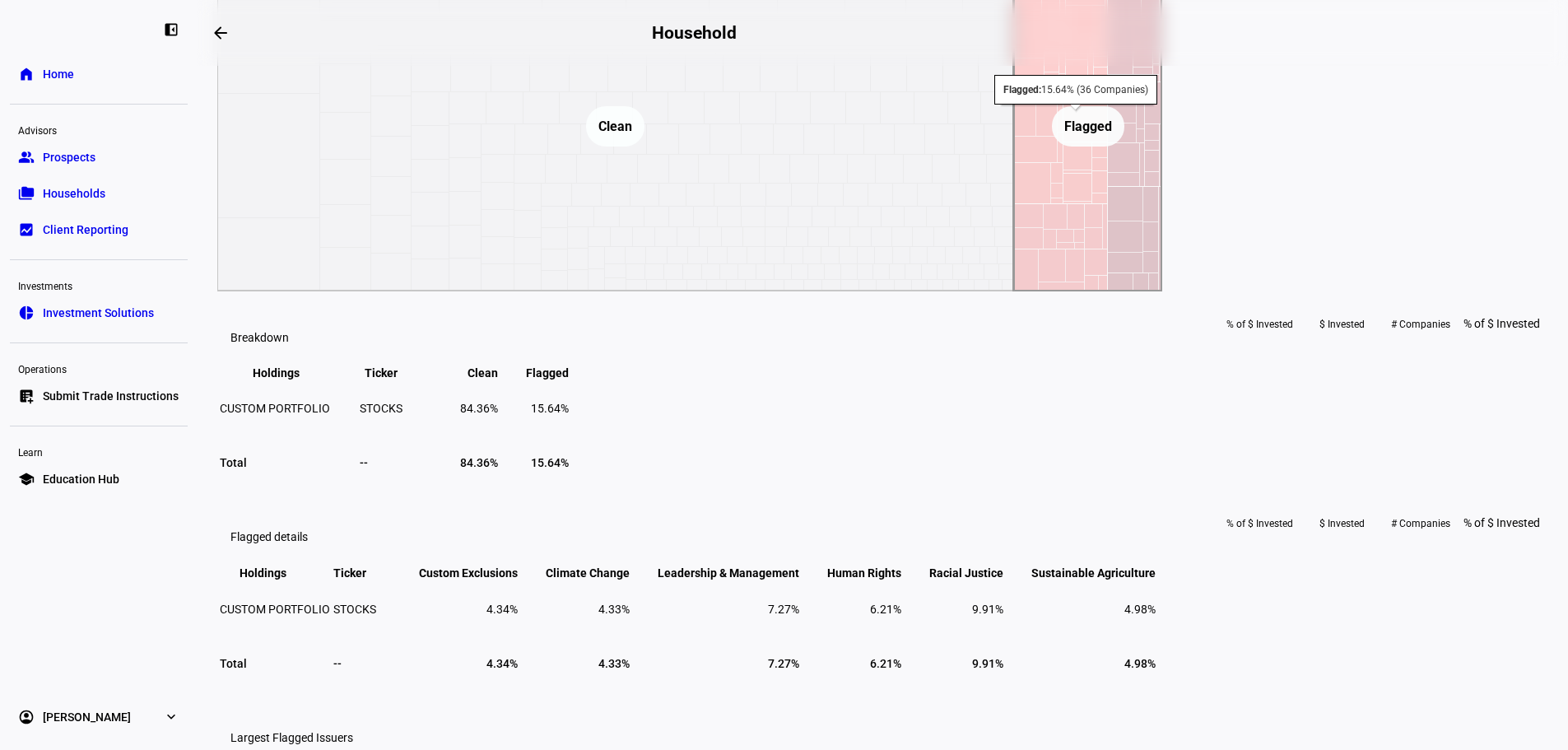
click at [1112, 134] on text "Flagged ​ Flagged" at bounding box center [1088, 127] width 47 height 15
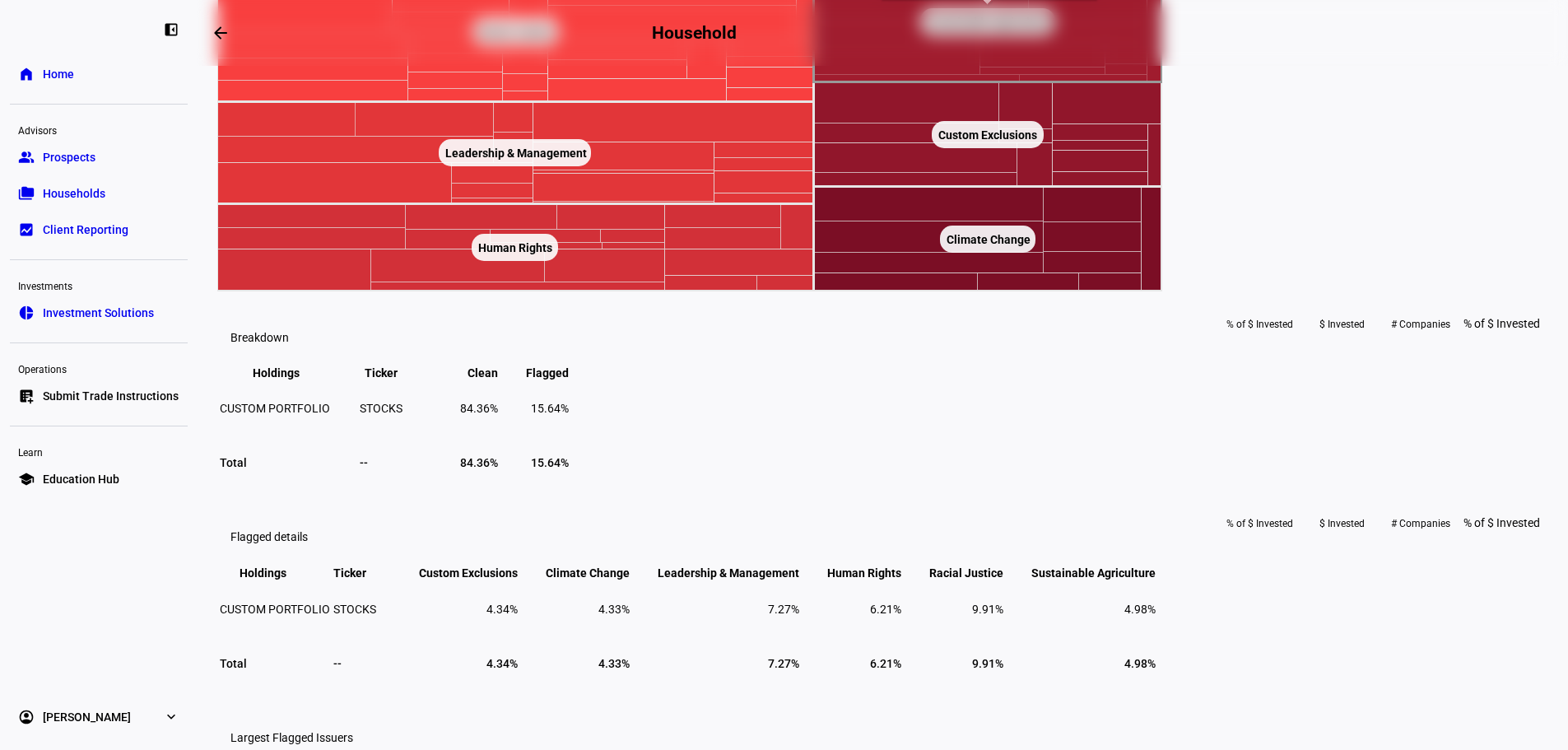
scroll to position [0, 0]
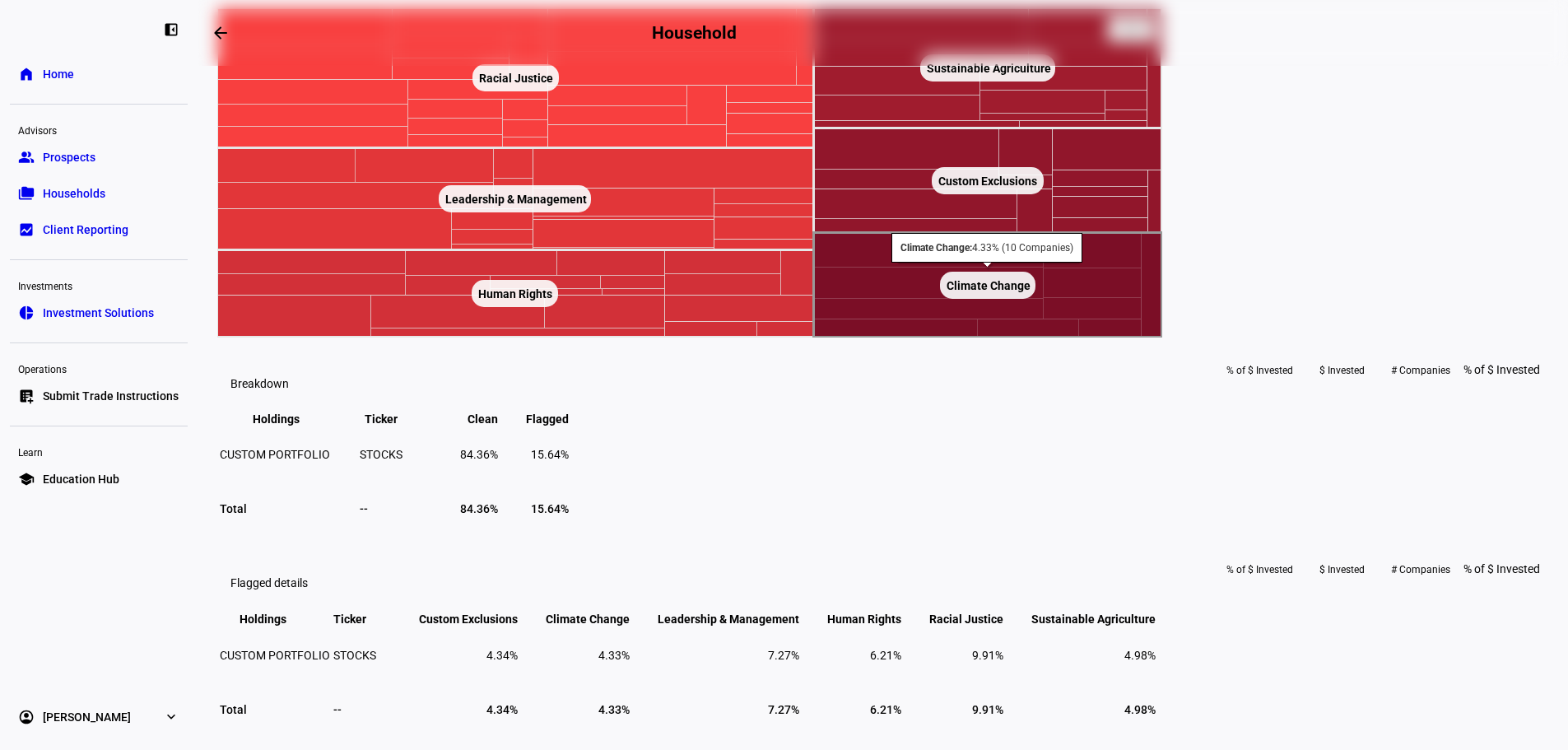
click at [1074, 338] on rect at bounding box center [988, 284] width 348 height 104
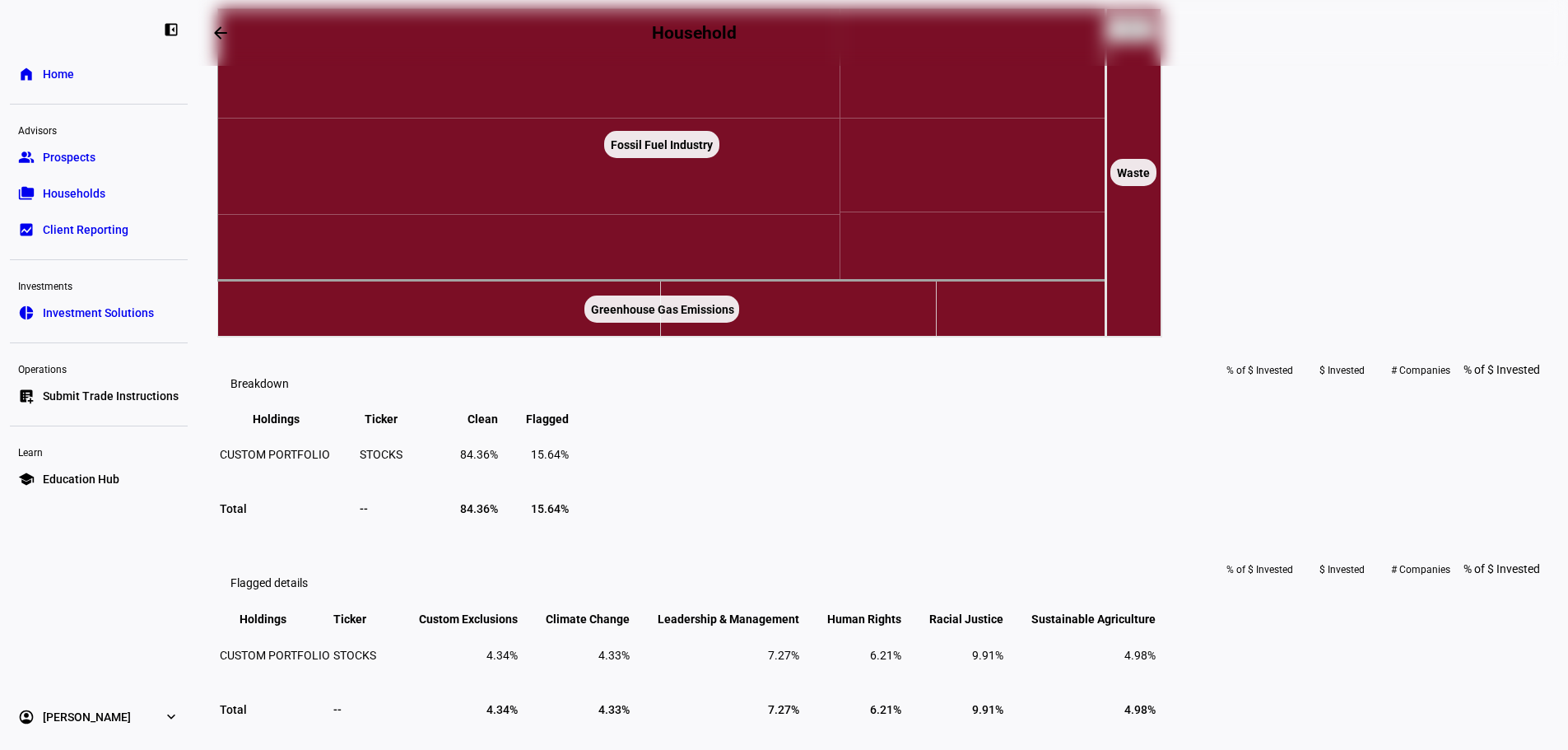
click at [1146, 35] on text "◁ Back" at bounding box center [1130, 29] width 32 height 11
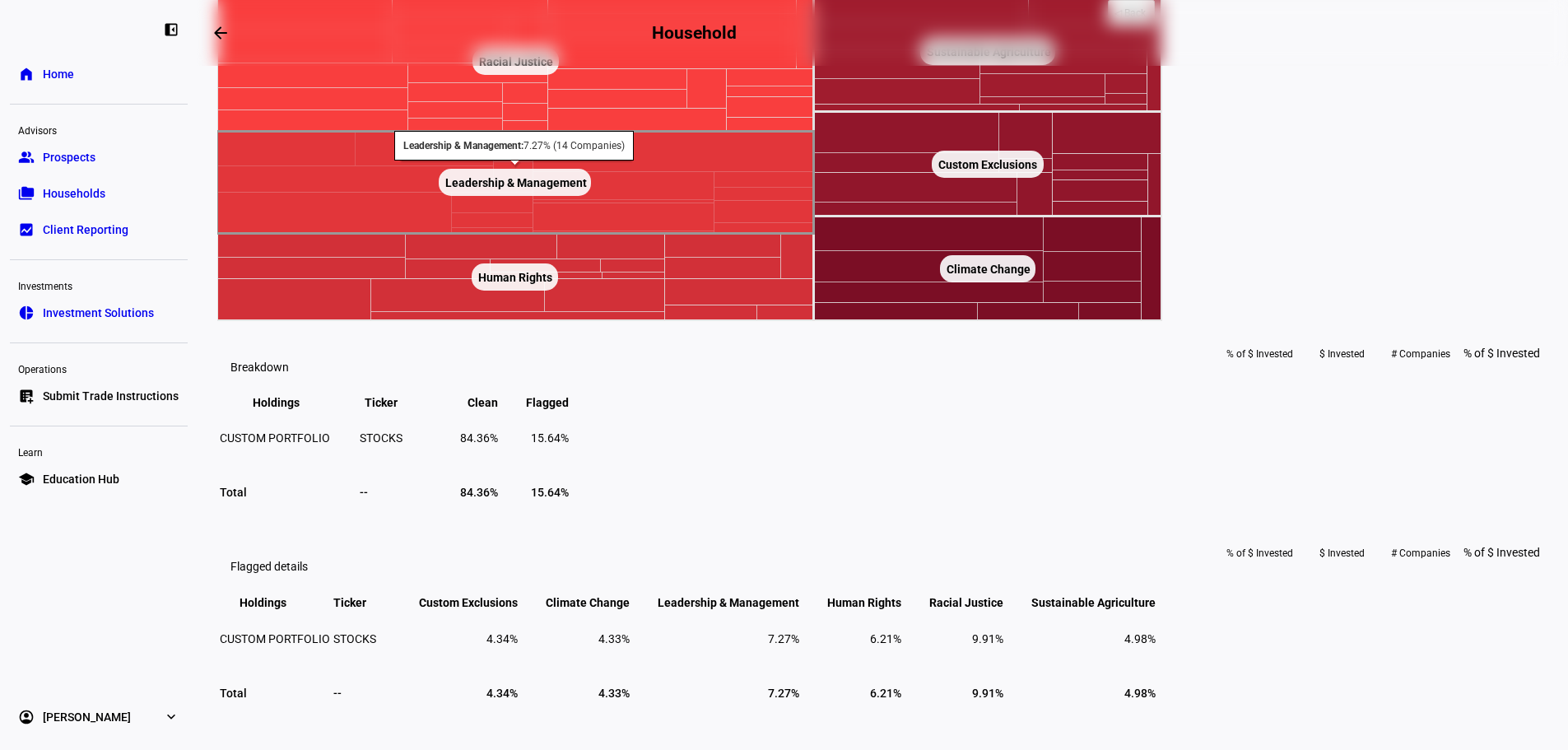
scroll to position [46, 0]
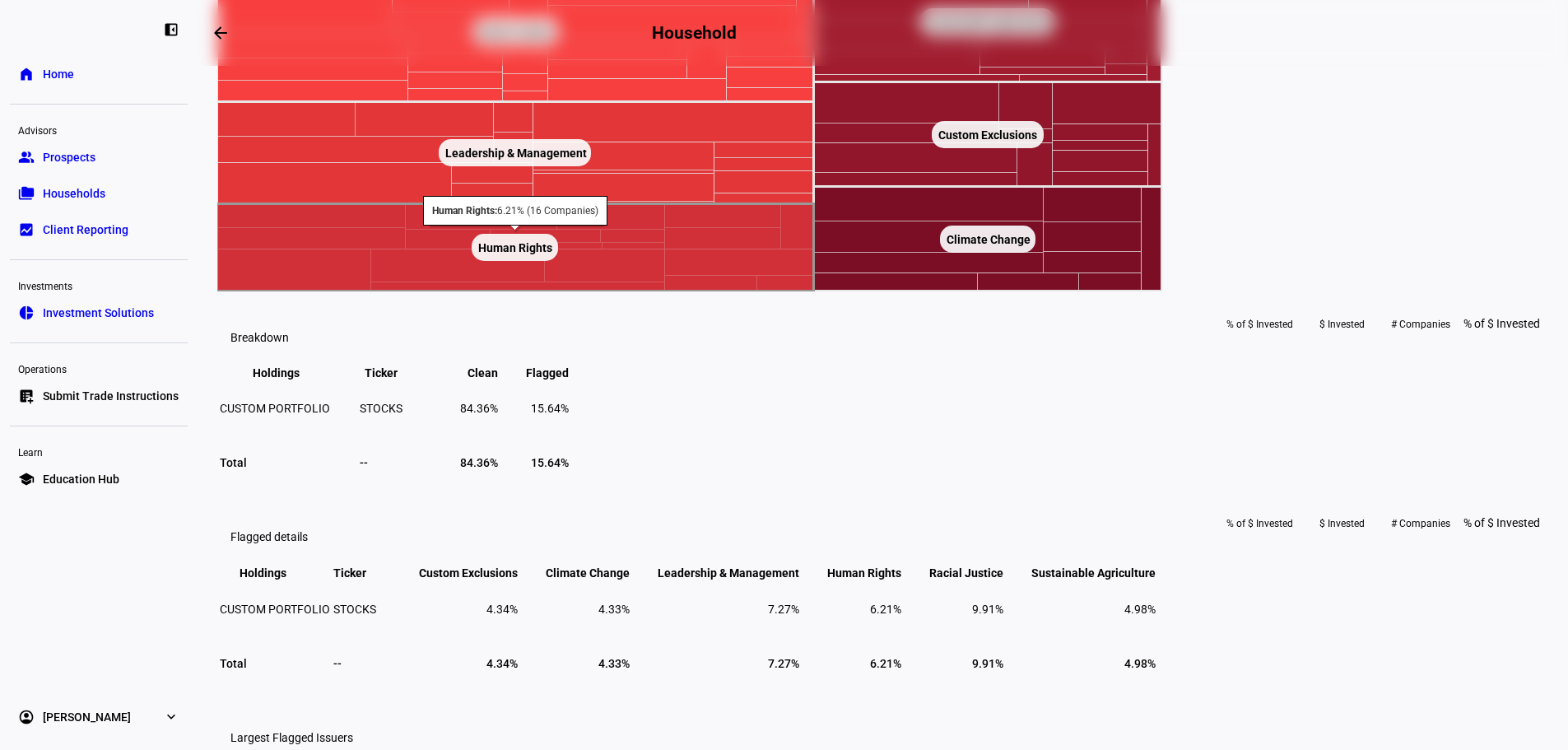
click at [814, 291] on rect at bounding box center [515, 247] width 597 height 87
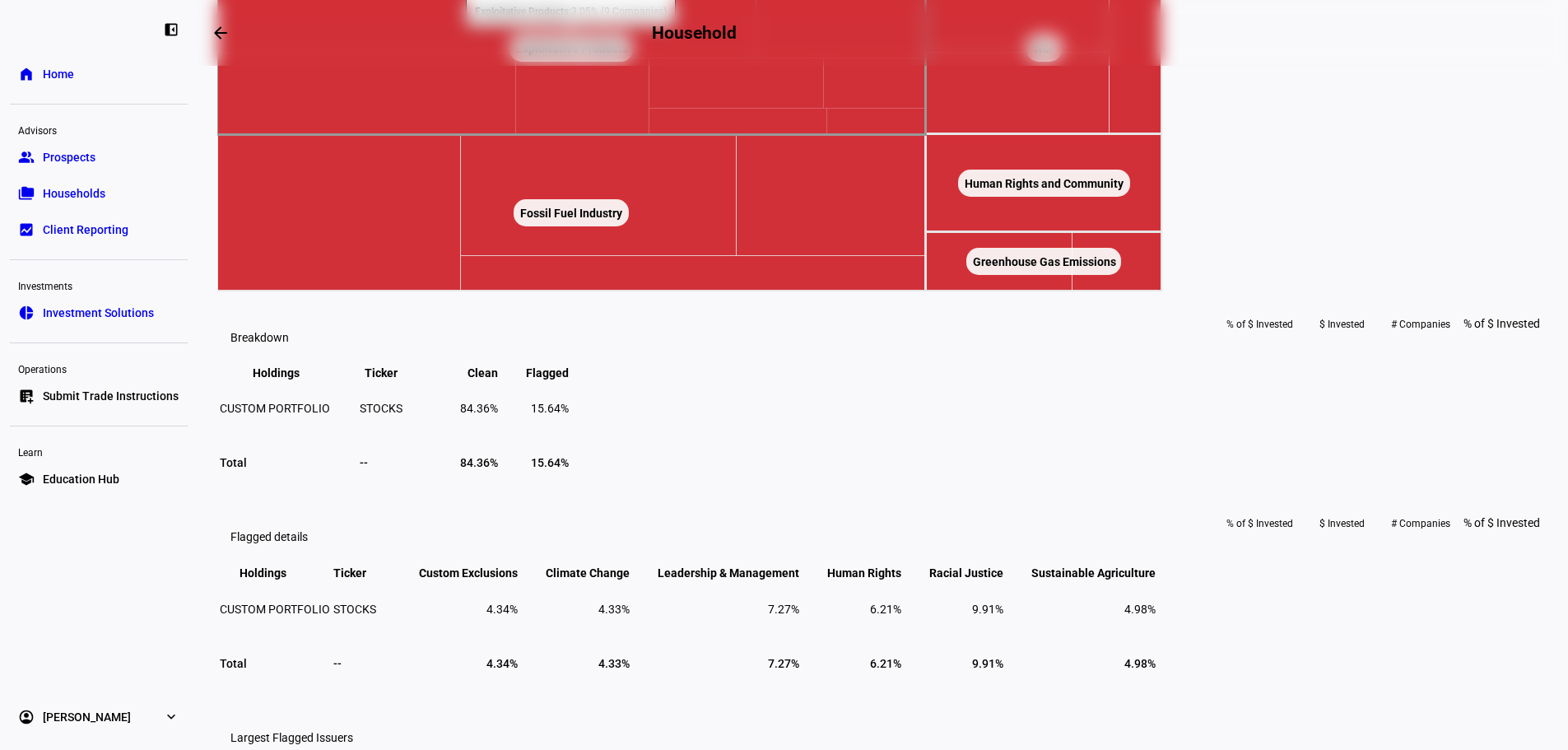
click at [615, 135] on rect at bounding box center [571, 48] width 709 height 173
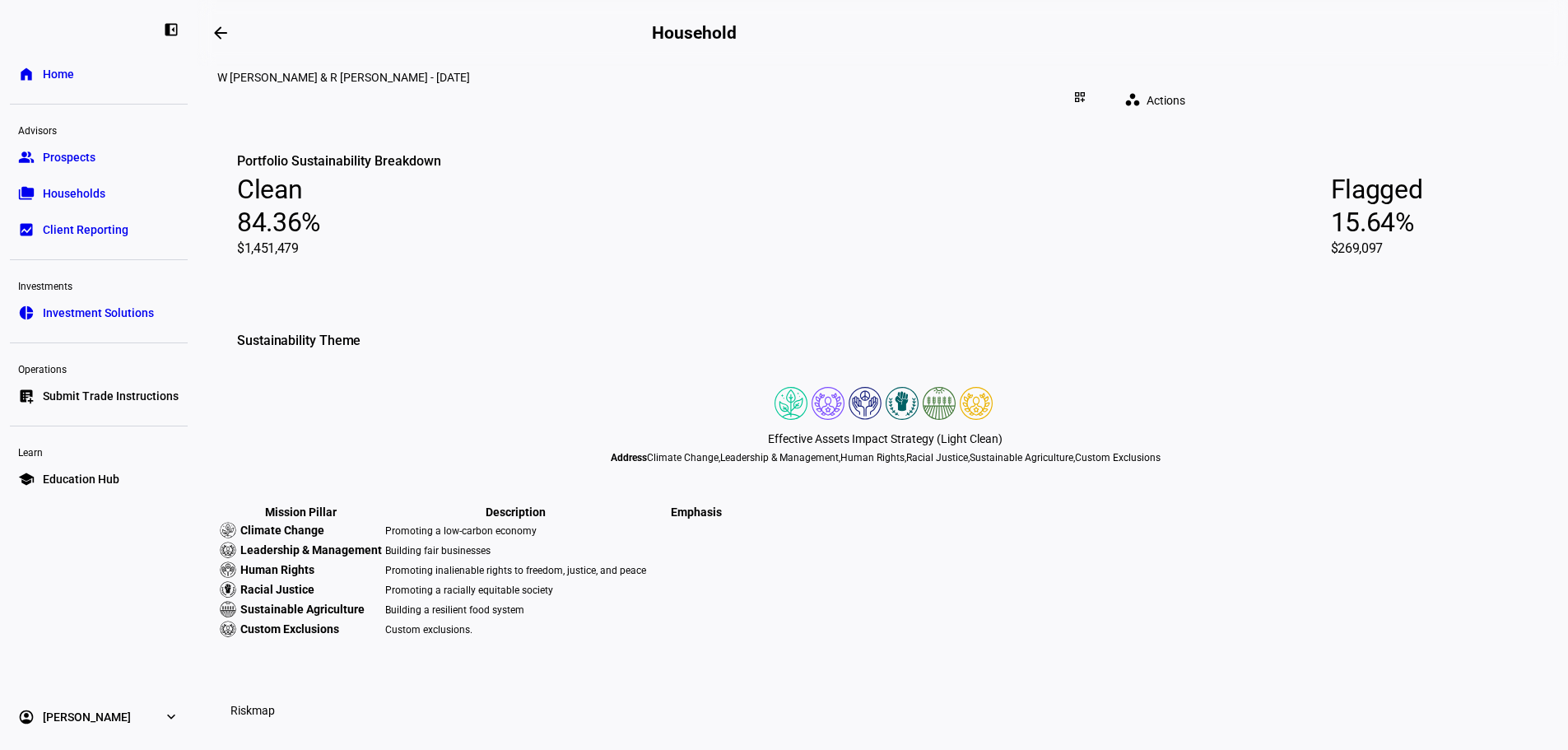
scroll to position [0, 0]
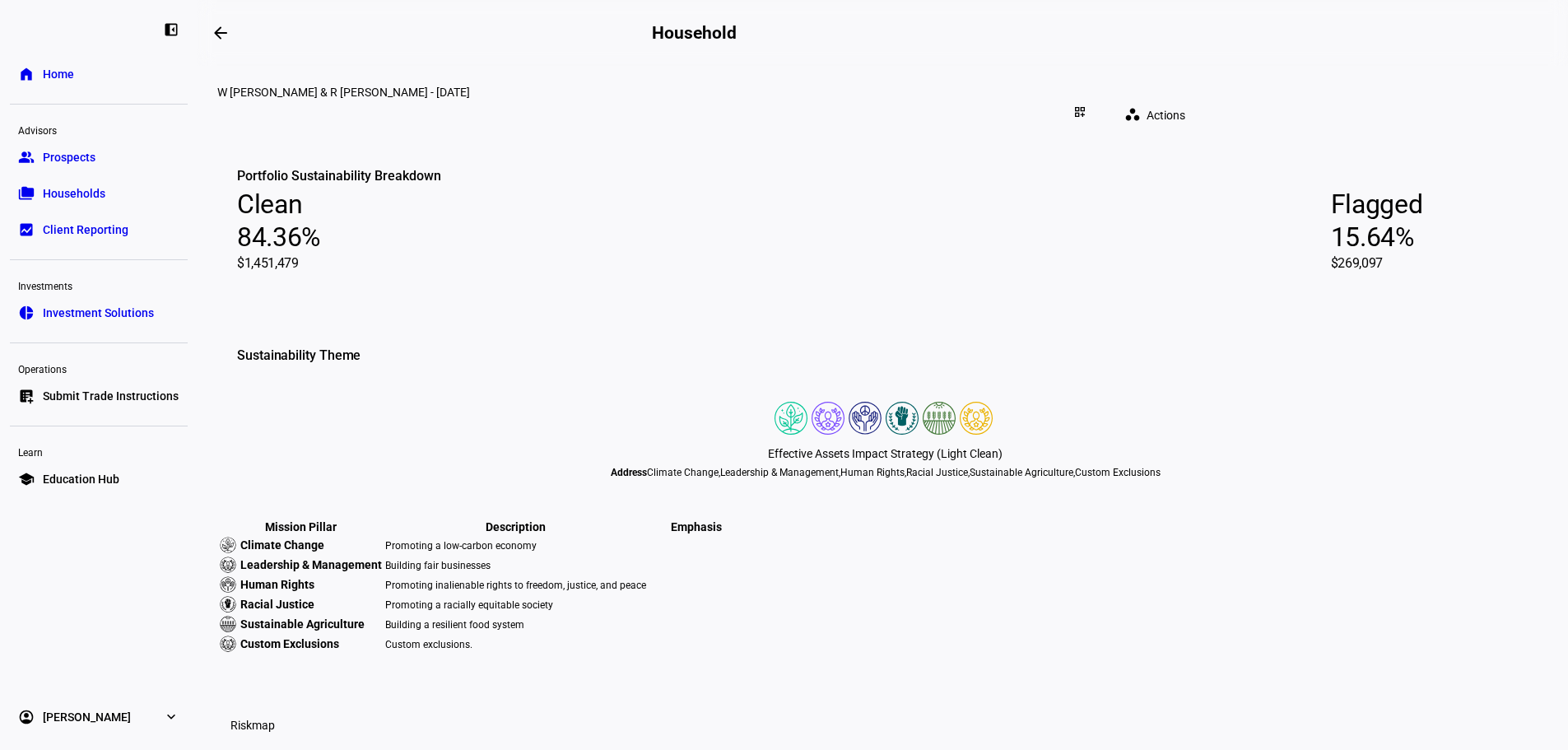
click at [228, 27] on mat-icon "arrow_backwards" at bounding box center [220, 33] width 20 height 20
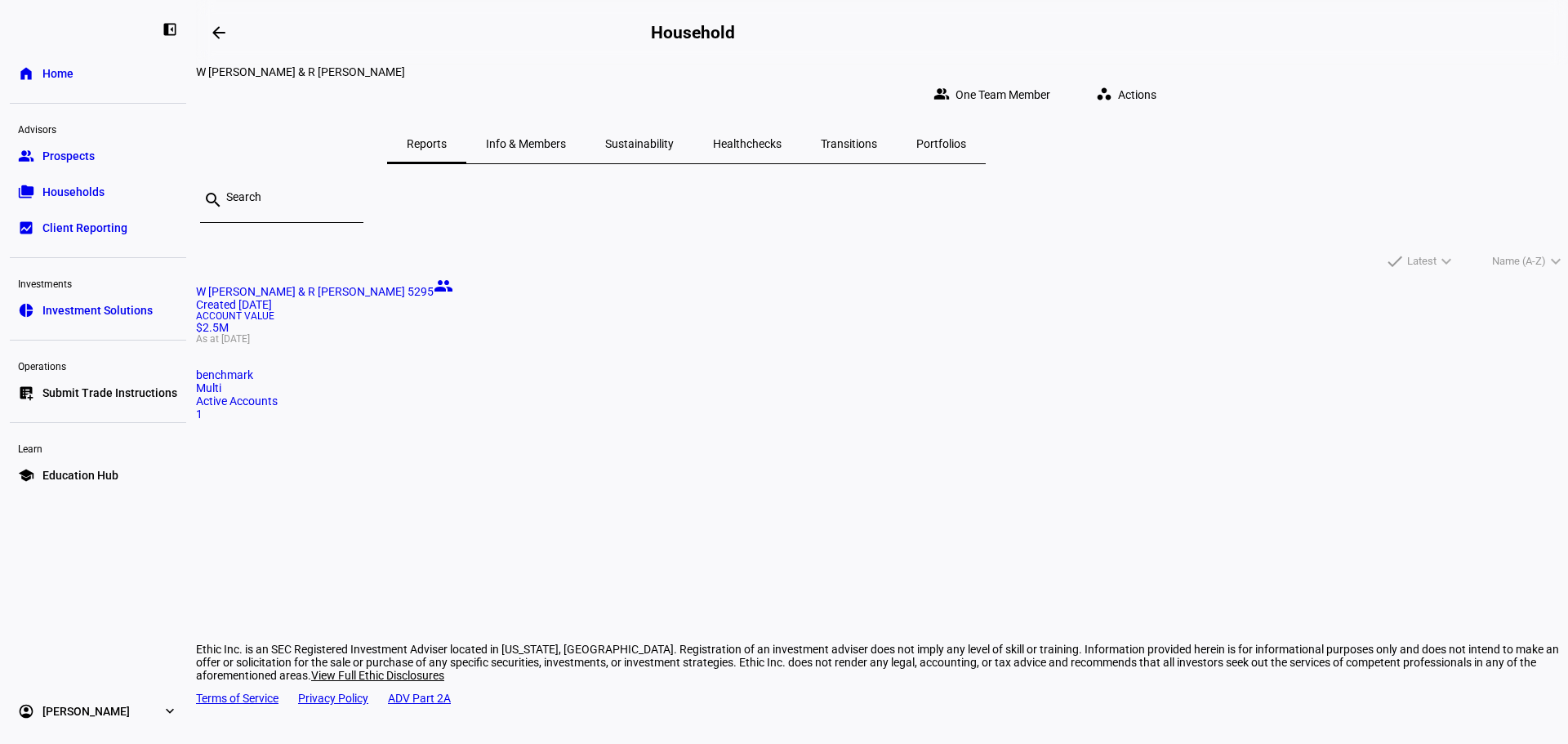
click at [782, 138] on span "Healthchecks" at bounding box center [747, 144] width 68 height 11
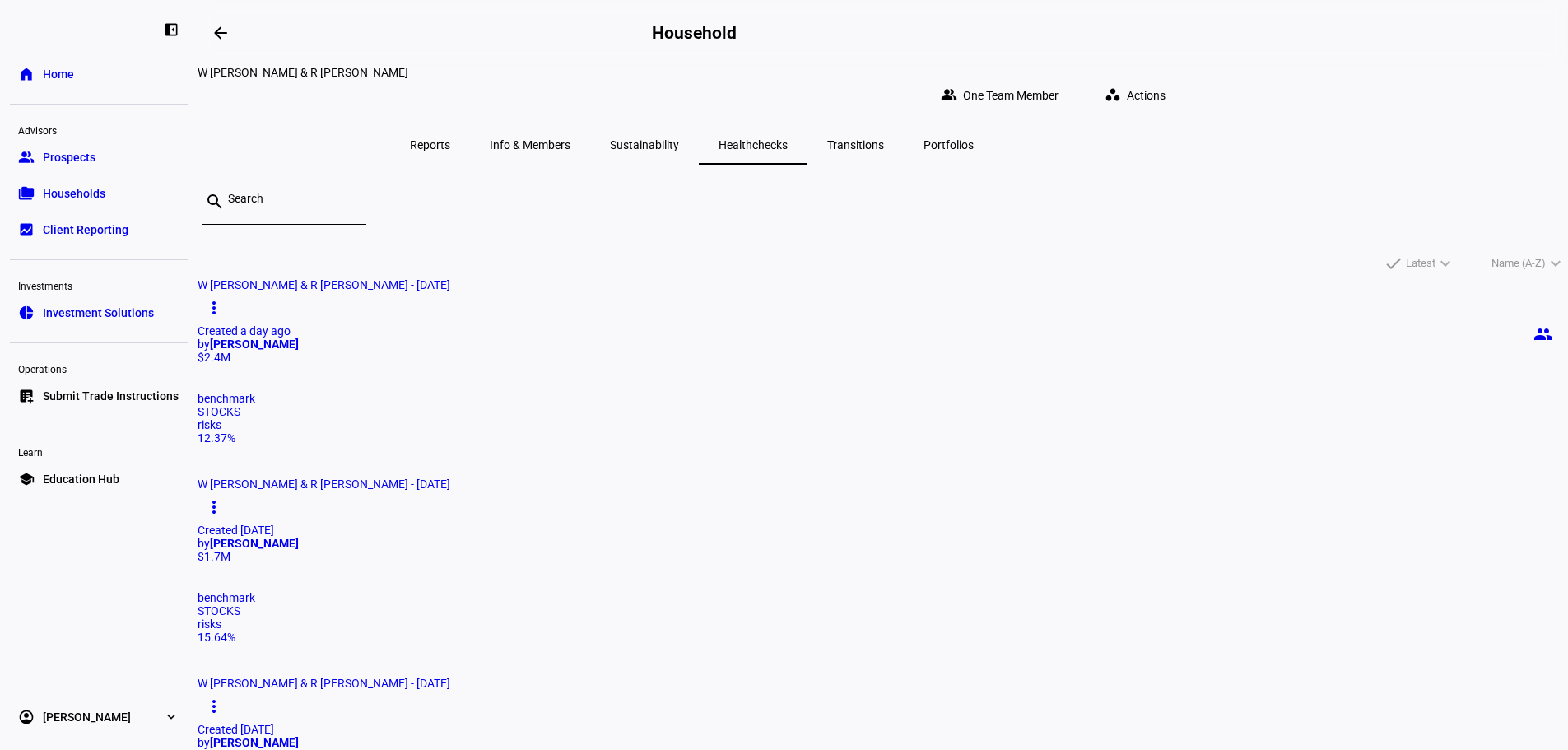
click at [224, 298] on mat-icon "more_vert" at bounding box center [214, 307] width 20 height 20
click at [605, 289] on div at bounding box center [784, 375] width 1568 height 750
click at [1534, 325] on mat-icon "people" at bounding box center [1543, 334] width 20 height 20
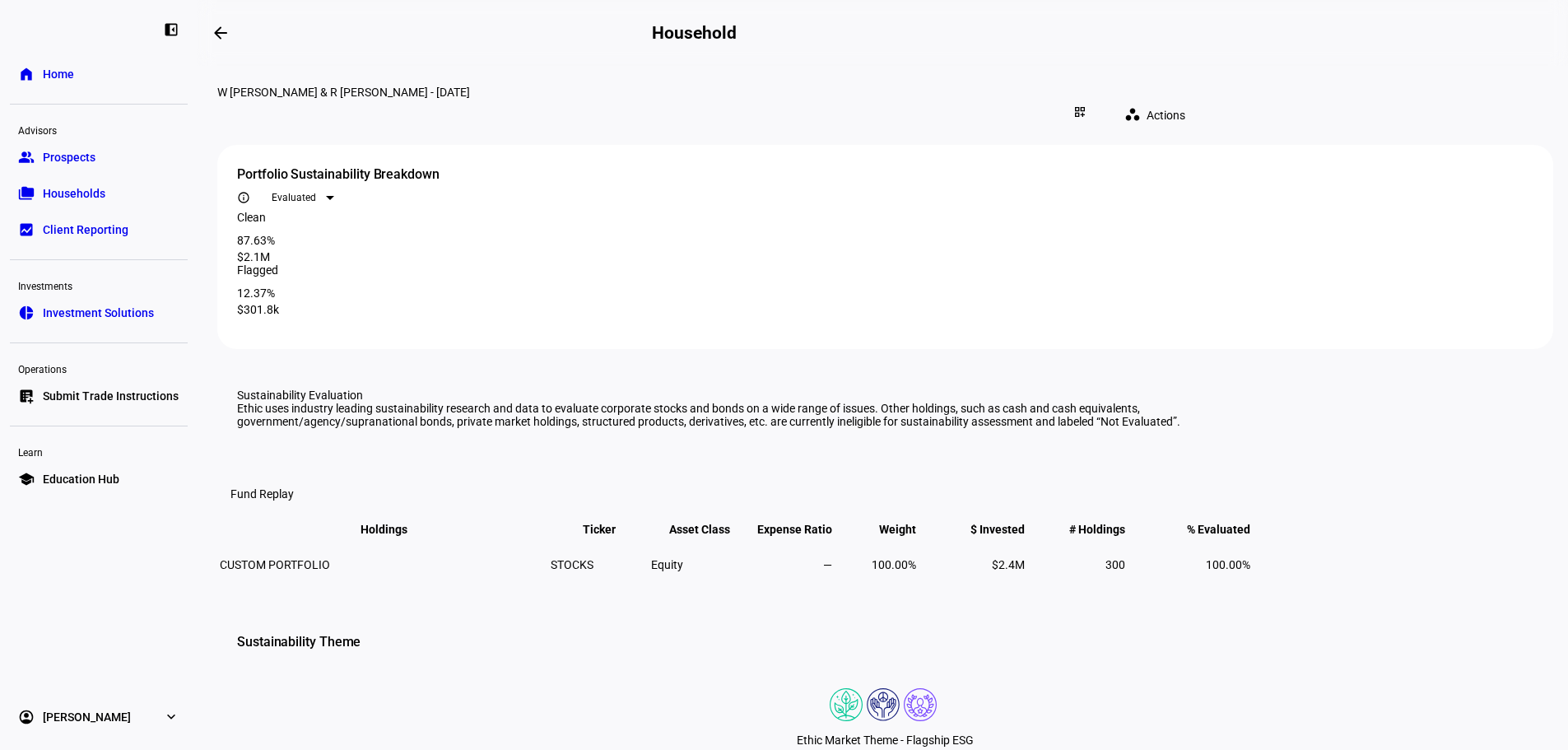
click at [231, 38] on mat-icon "arrow_backwards" at bounding box center [220, 33] width 20 height 20
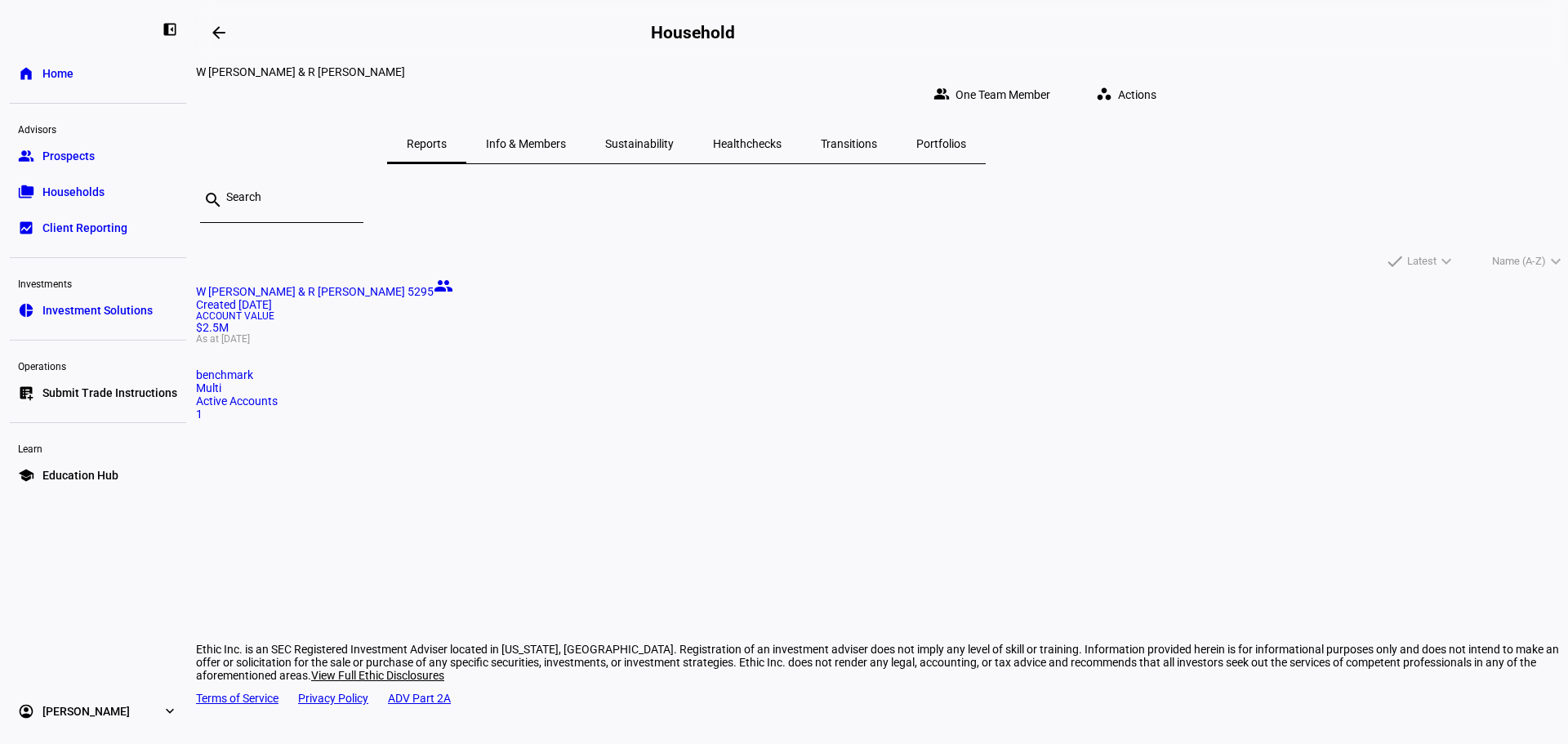
click at [782, 138] on span "Healthchecks" at bounding box center [747, 144] width 68 height 11
